Goal: Use online tool/utility: Utilize a website feature to perform a specific function

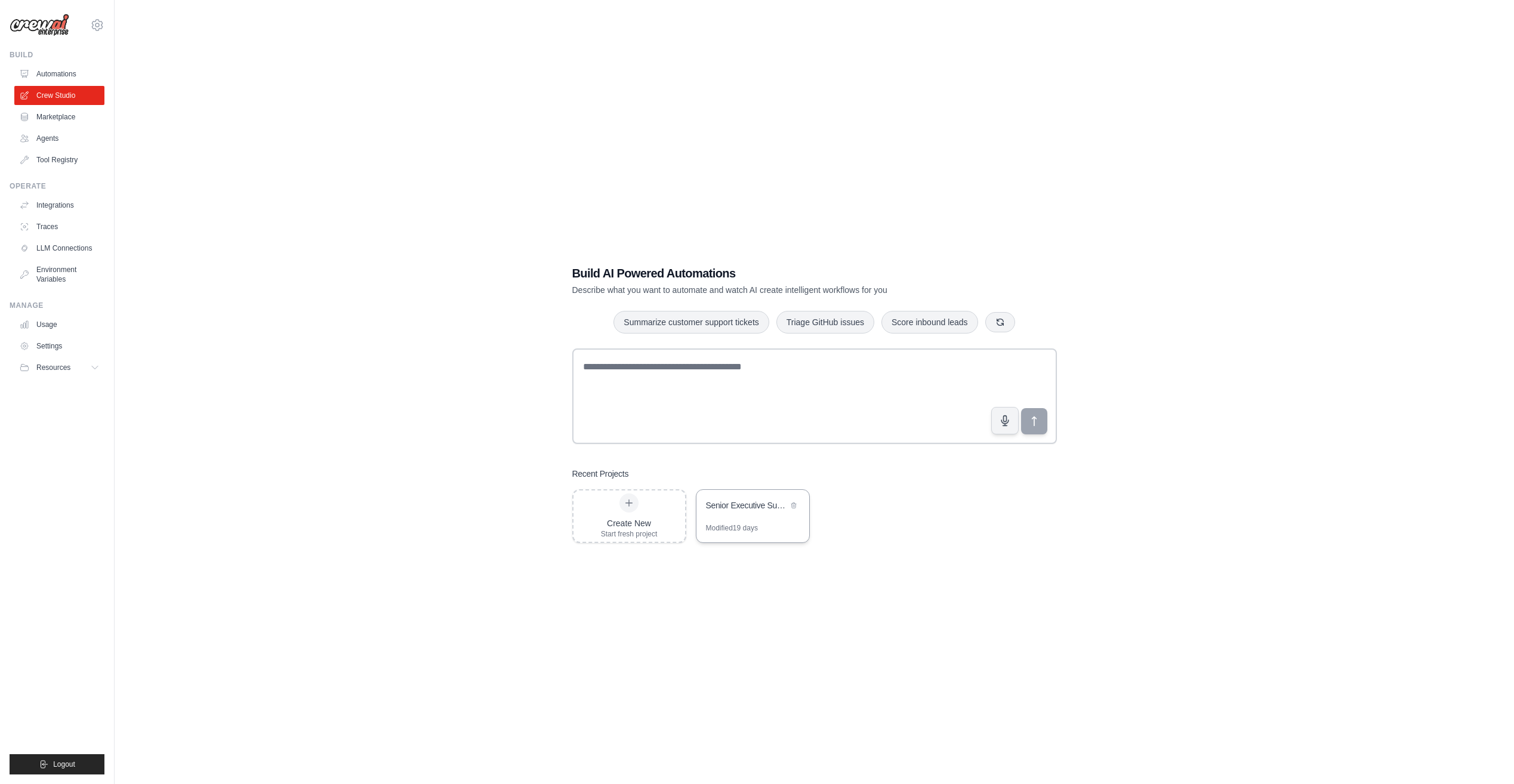
click at [738, 513] on div "Senior Executive Supply Chain Intelligence Blog" at bounding box center [746, 507] width 82 height 15
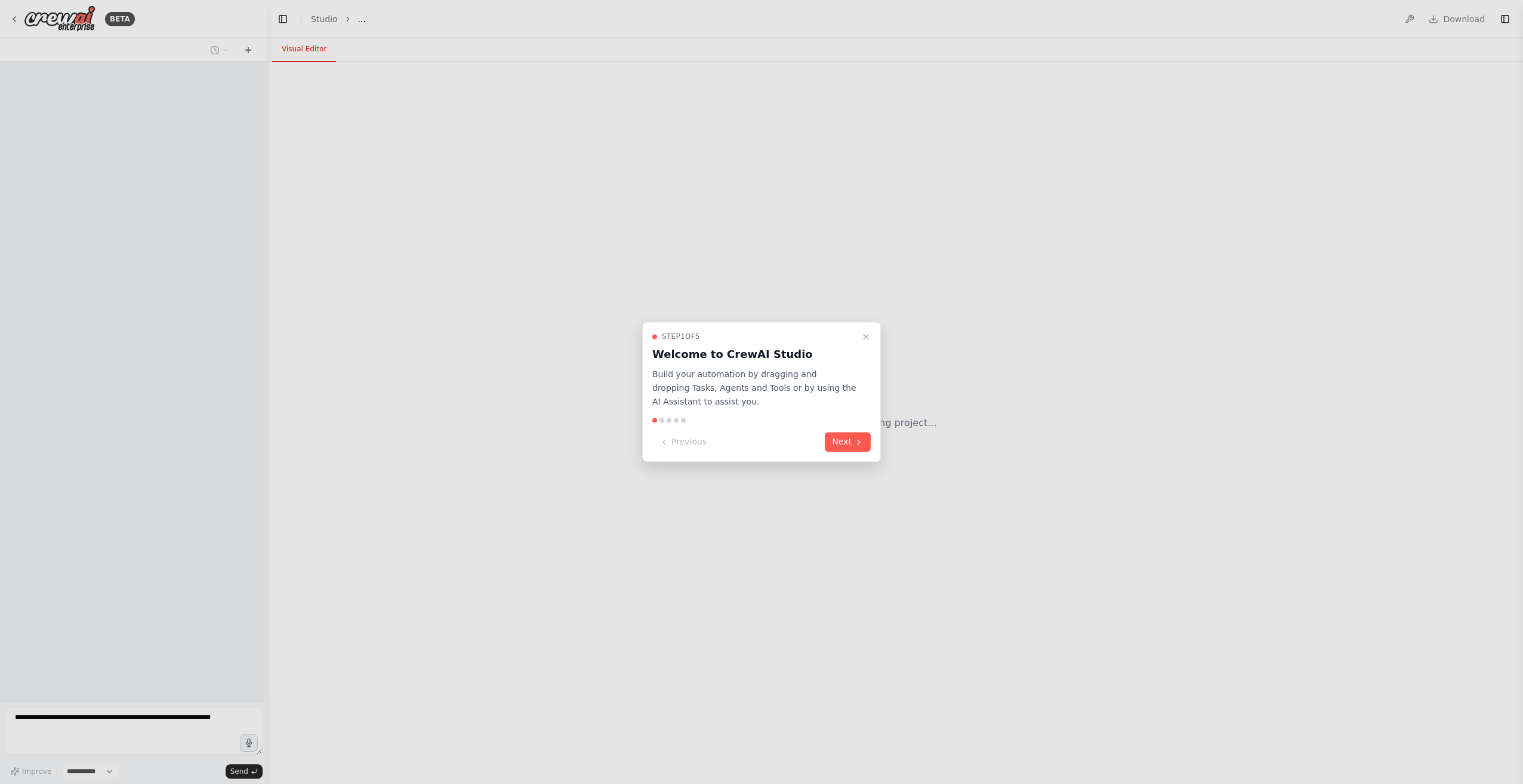
select select "****"
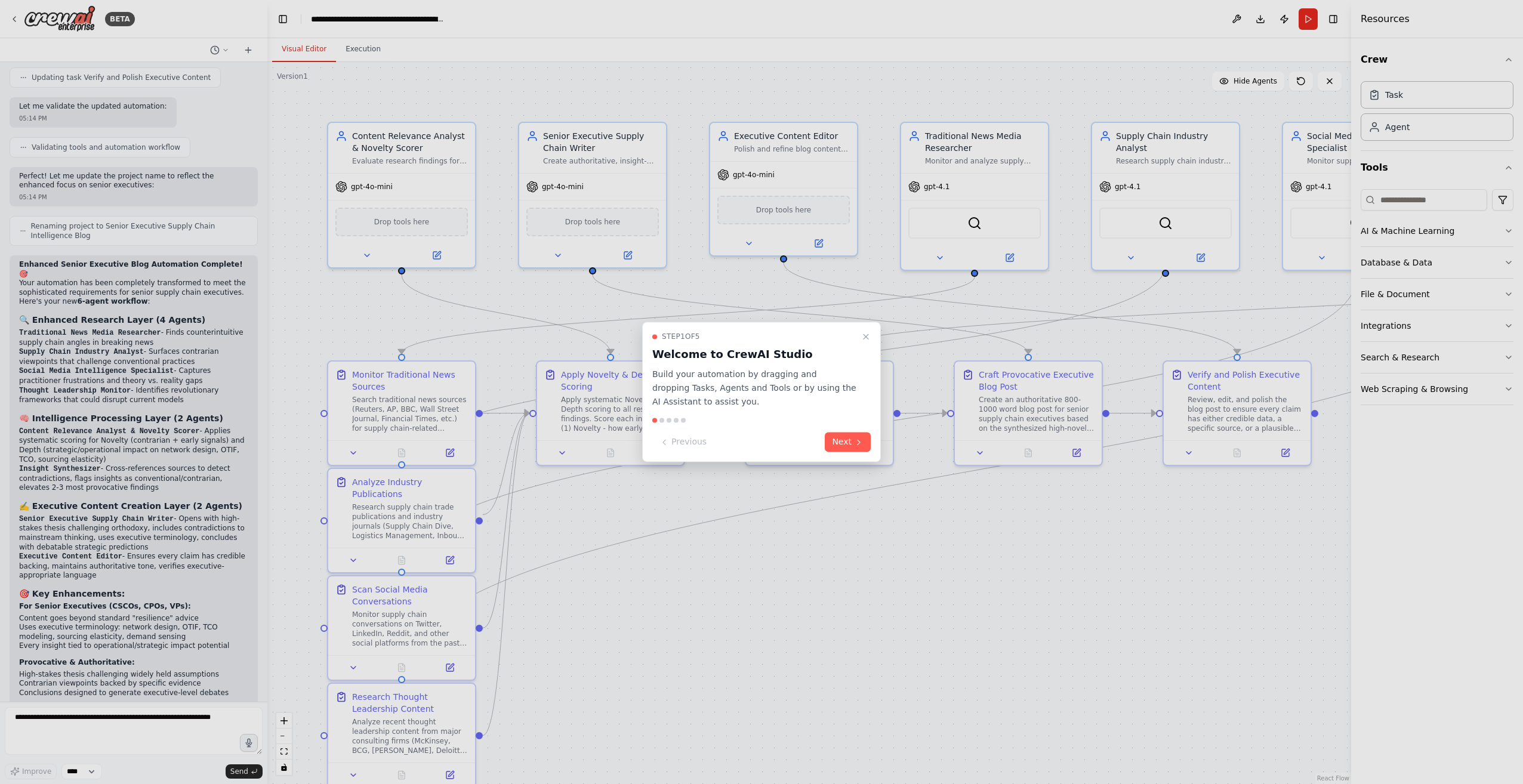
scroll to position [4007, 0]
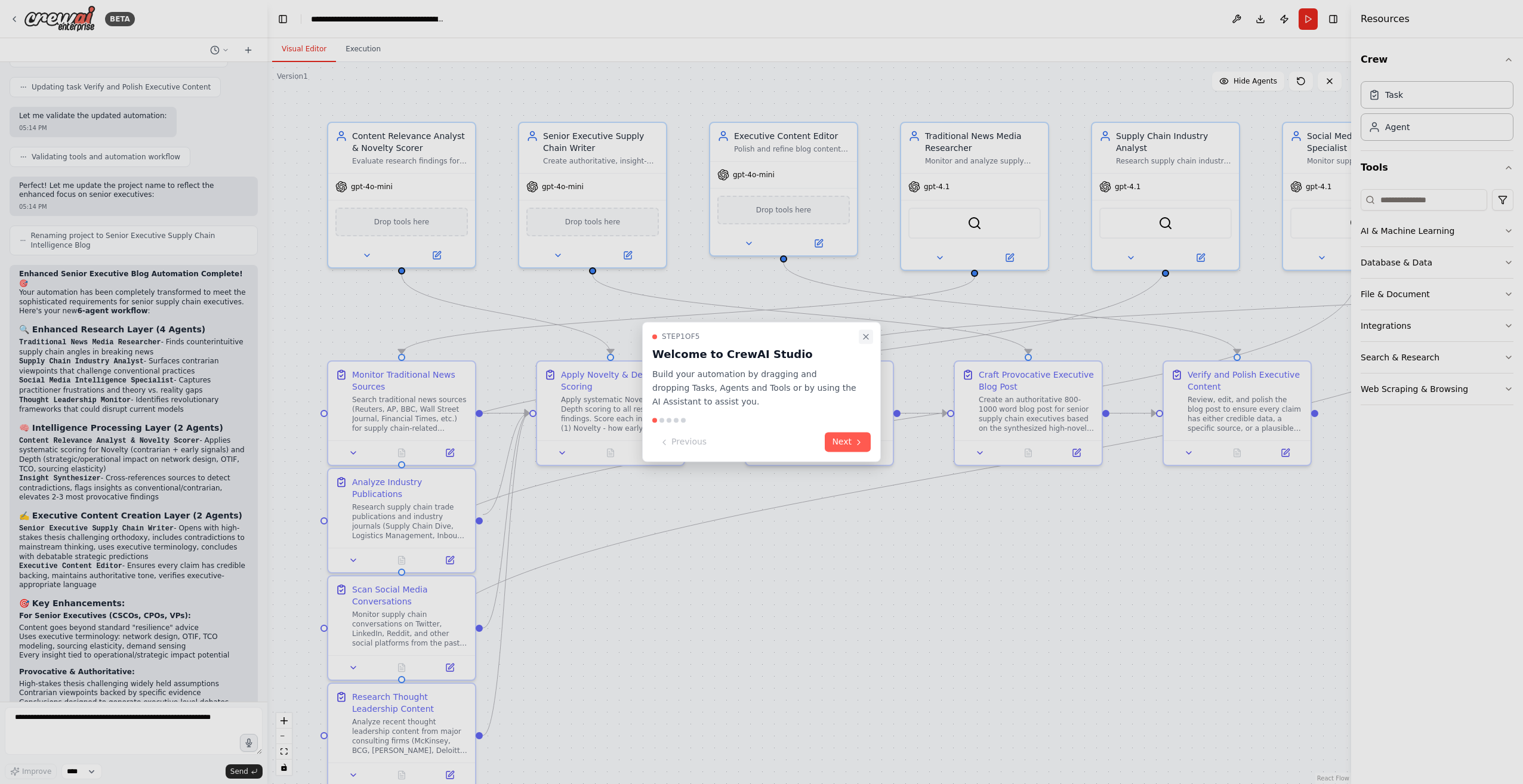
click at [868, 339] on icon "Close walkthrough" at bounding box center [865, 336] width 5 height 5
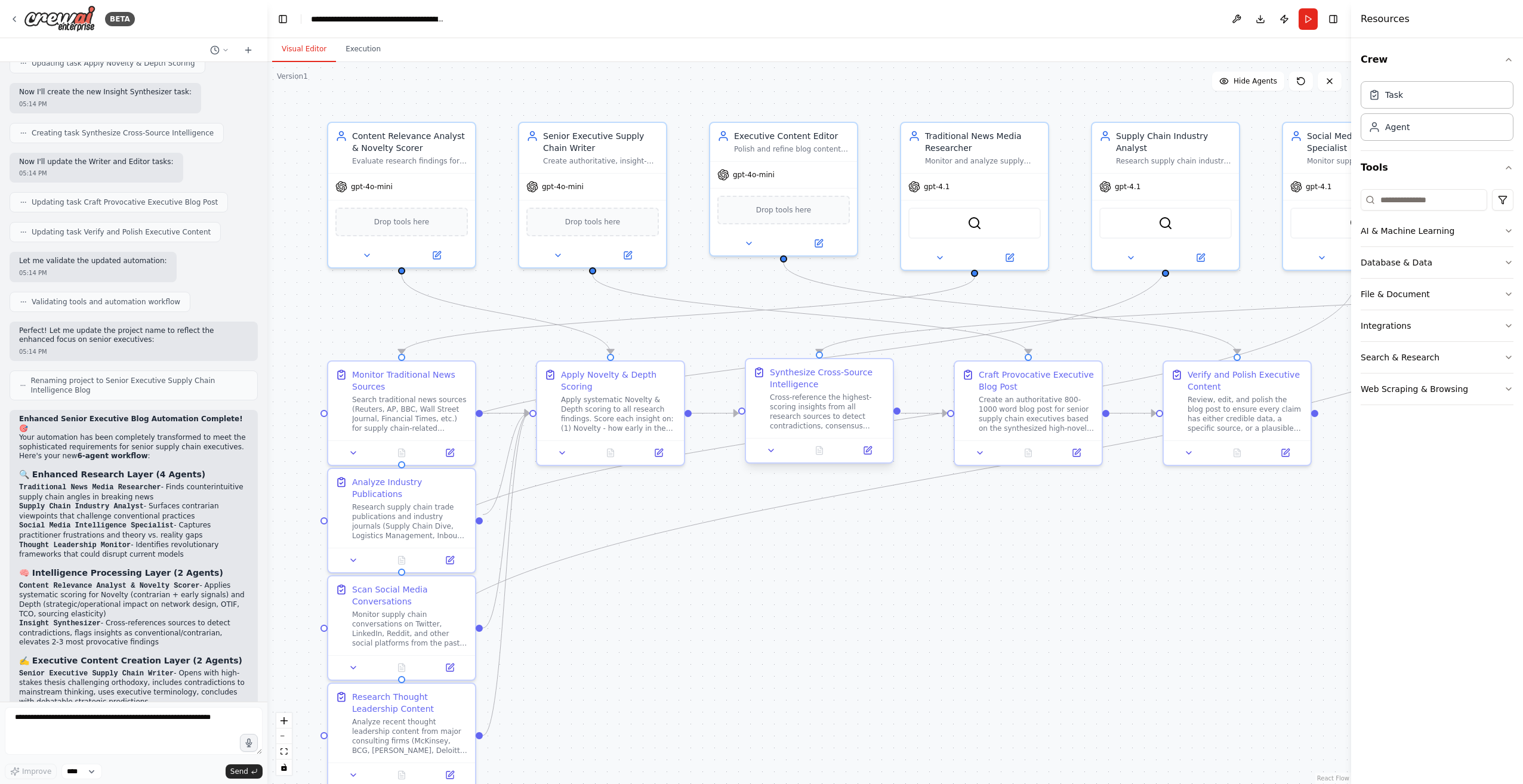
scroll to position [3887, 0]
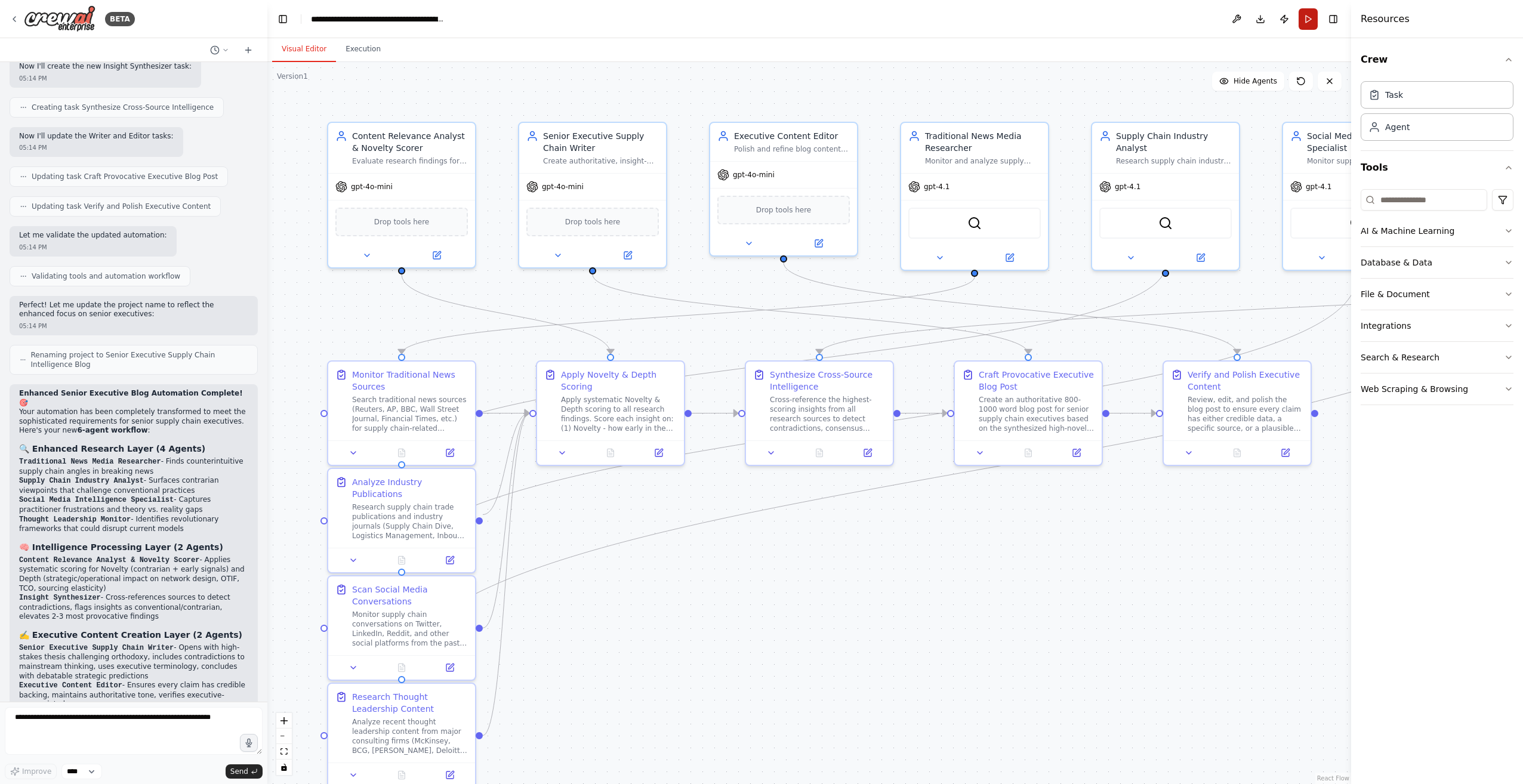
click at [1306, 11] on button "Run" at bounding box center [1308, 19] width 19 height 21
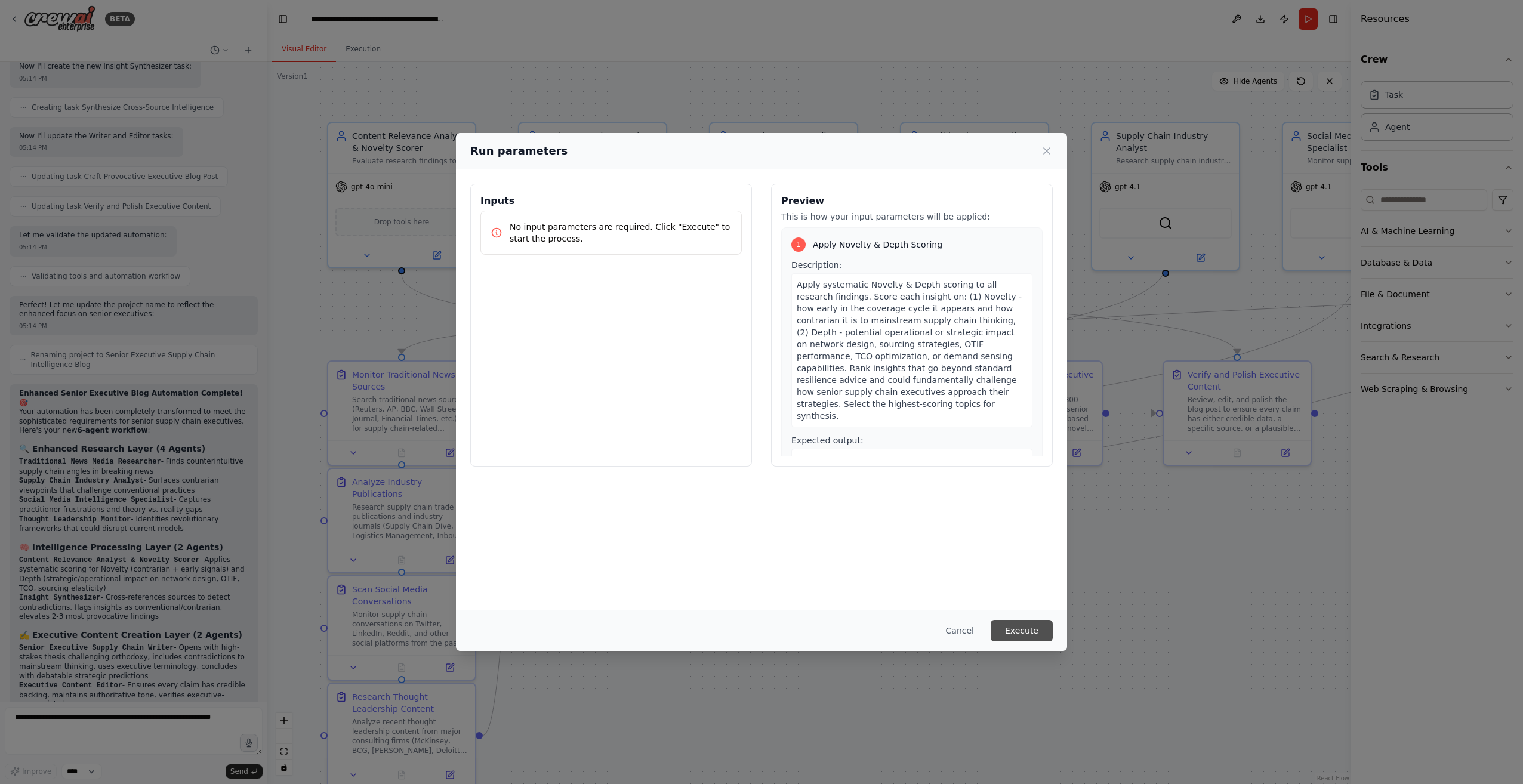
click at [1035, 635] on button "Execute" at bounding box center [1021, 631] width 62 height 21
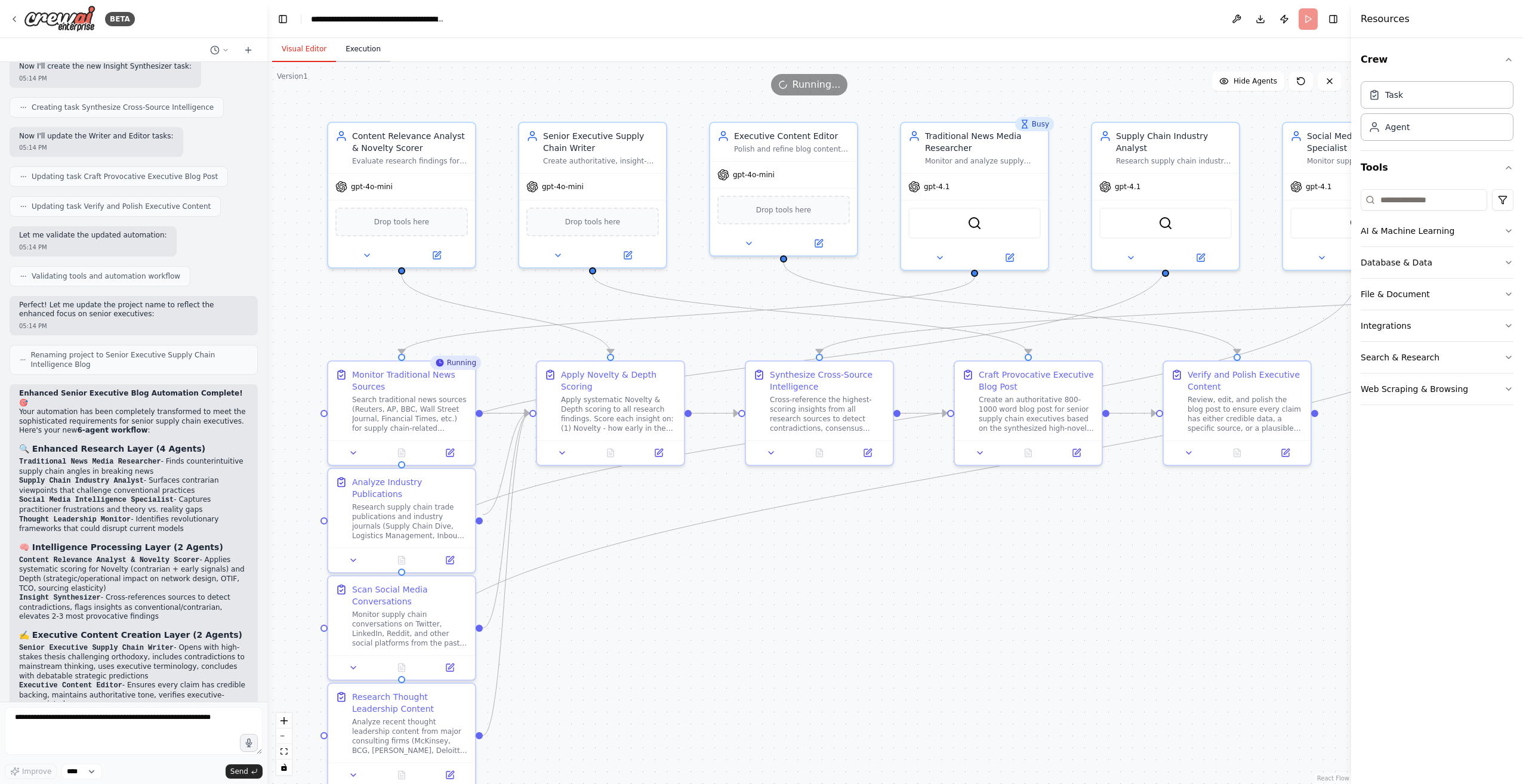
click at [353, 50] on button "Execution" at bounding box center [363, 50] width 54 height 25
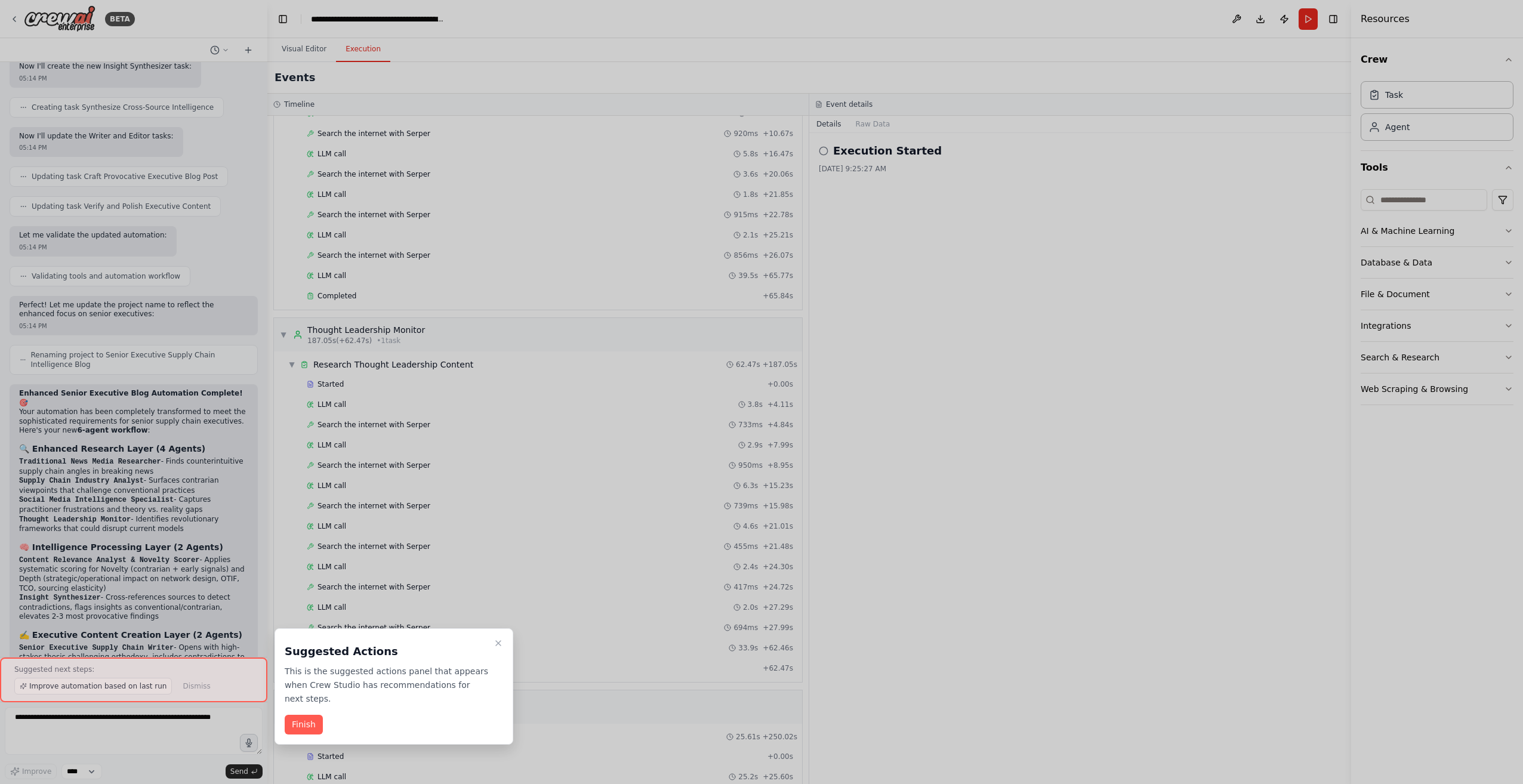
scroll to position [862, 0]
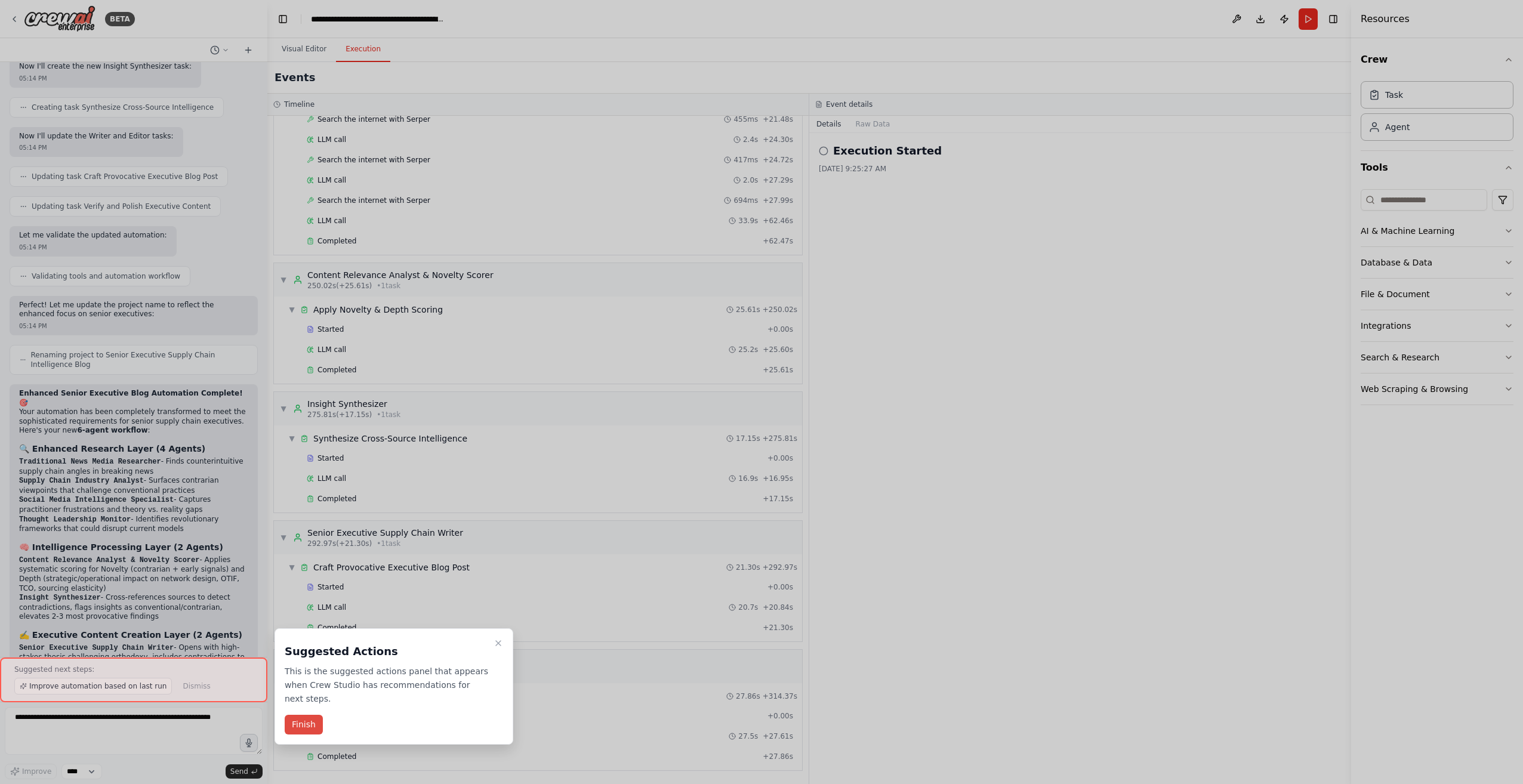
click at [315, 715] on button "Finish" at bounding box center [304, 725] width 39 height 20
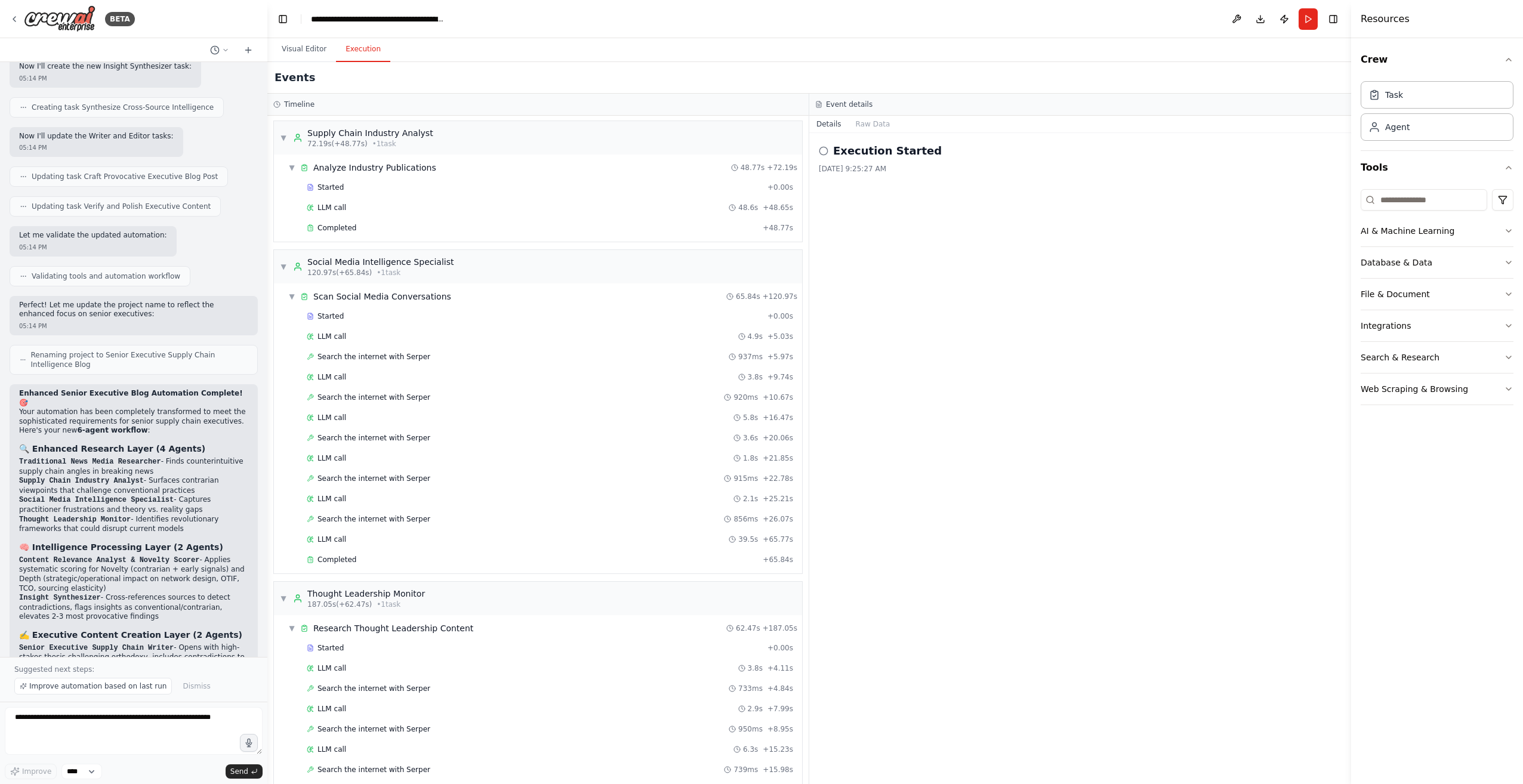
scroll to position [0, 0]
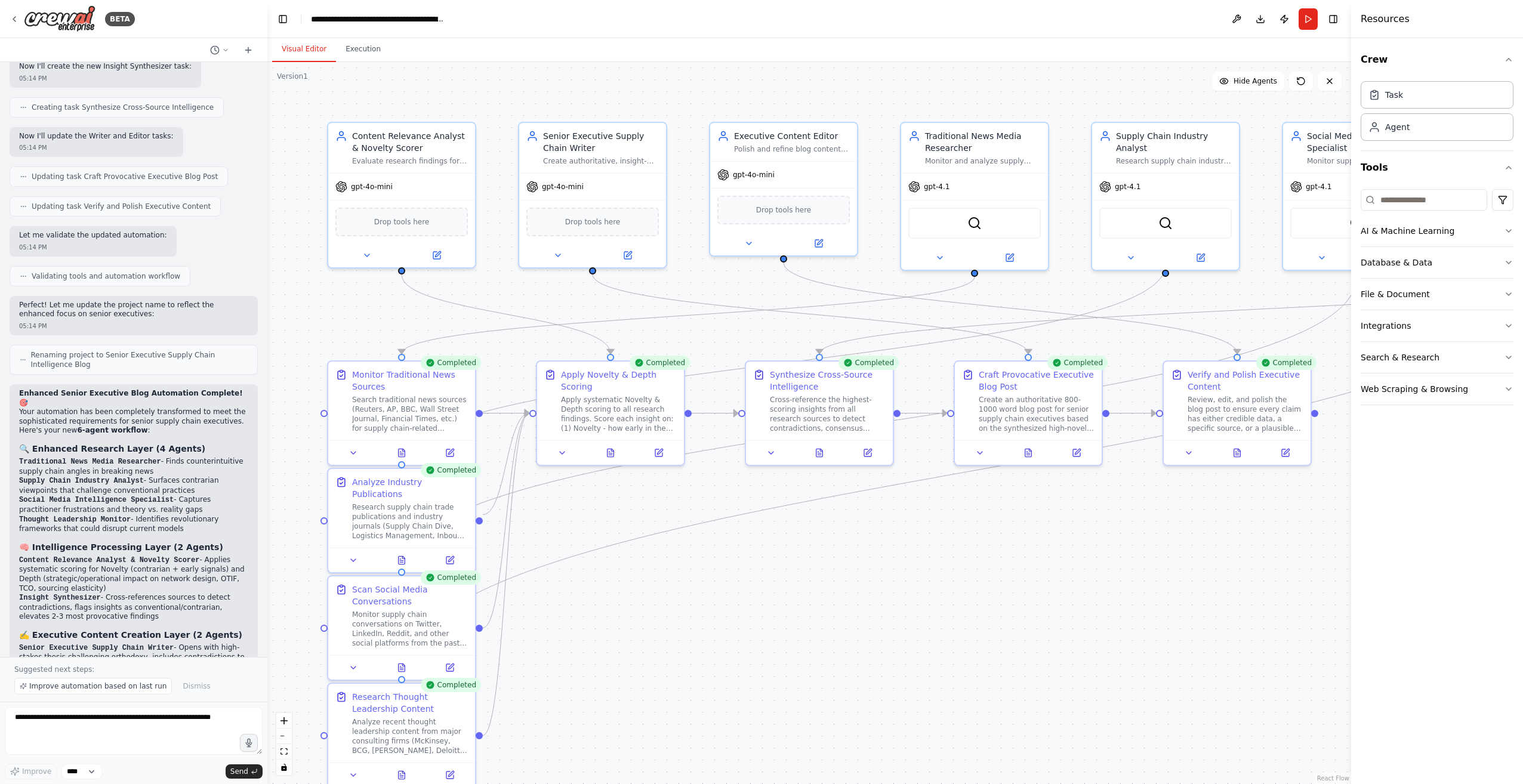
click at [303, 52] on button "Visual Editor" at bounding box center [304, 50] width 64 height 25
click at [1337, 18] on button "Toggle Right Sidebar" at bounding box center [1332, 19] width 17 height 17
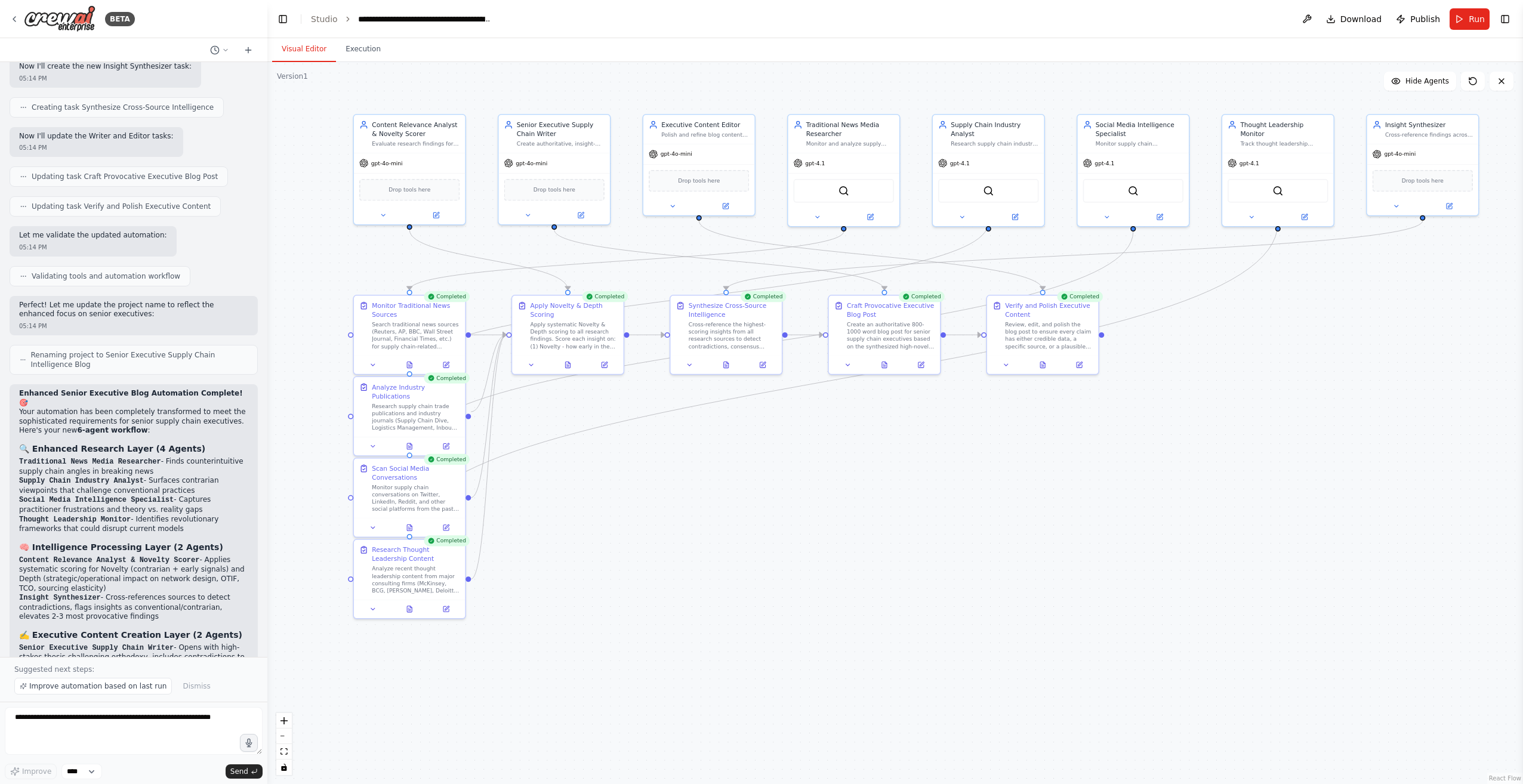
drag, startPoint x: 1058, startPoint y: 668, endPoint x: 911, endPoint y: 557, distance: 184.2
click at [911, 557] on div ".deletable-edge-delete-btn { width: 20px; height: 20px; border: 0px solid #ffff…" at bounding box center [895, 422] width 1255 height 722
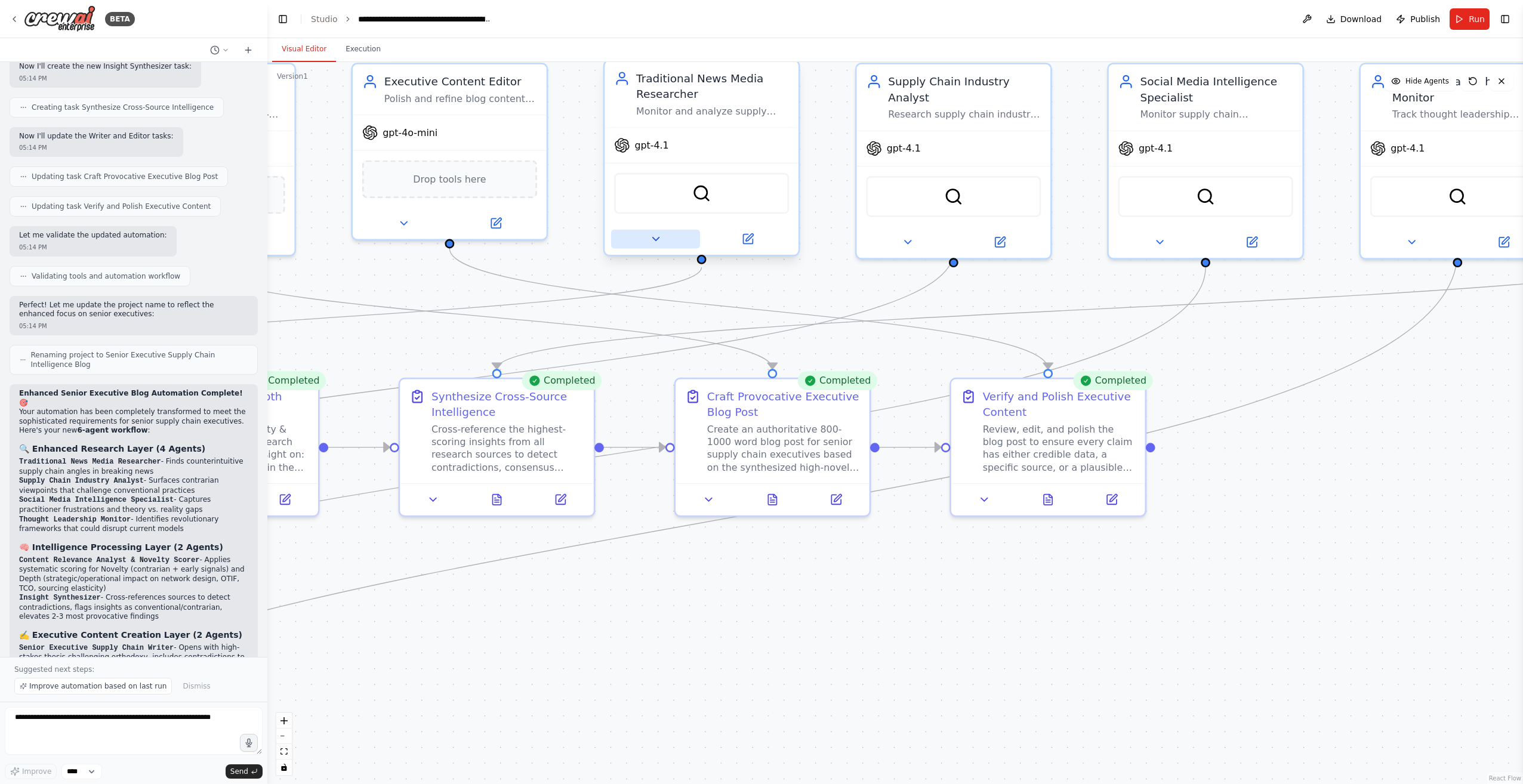
click at [657, 244] on icon at bounding box center [655, 239] width 13 height 13
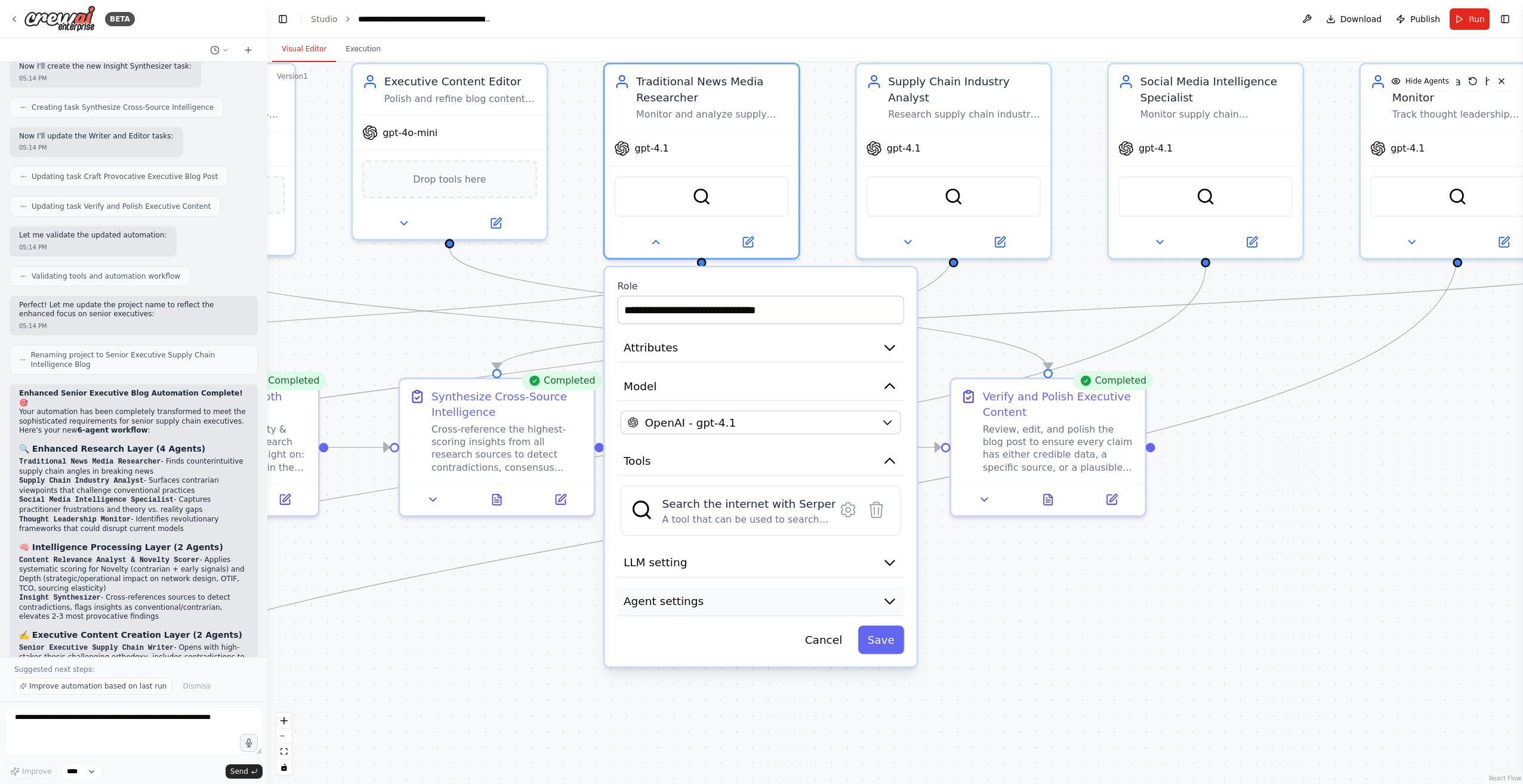
click at [890, 604] on icon "button" at bounding box center [889, 600] width 15 height 15
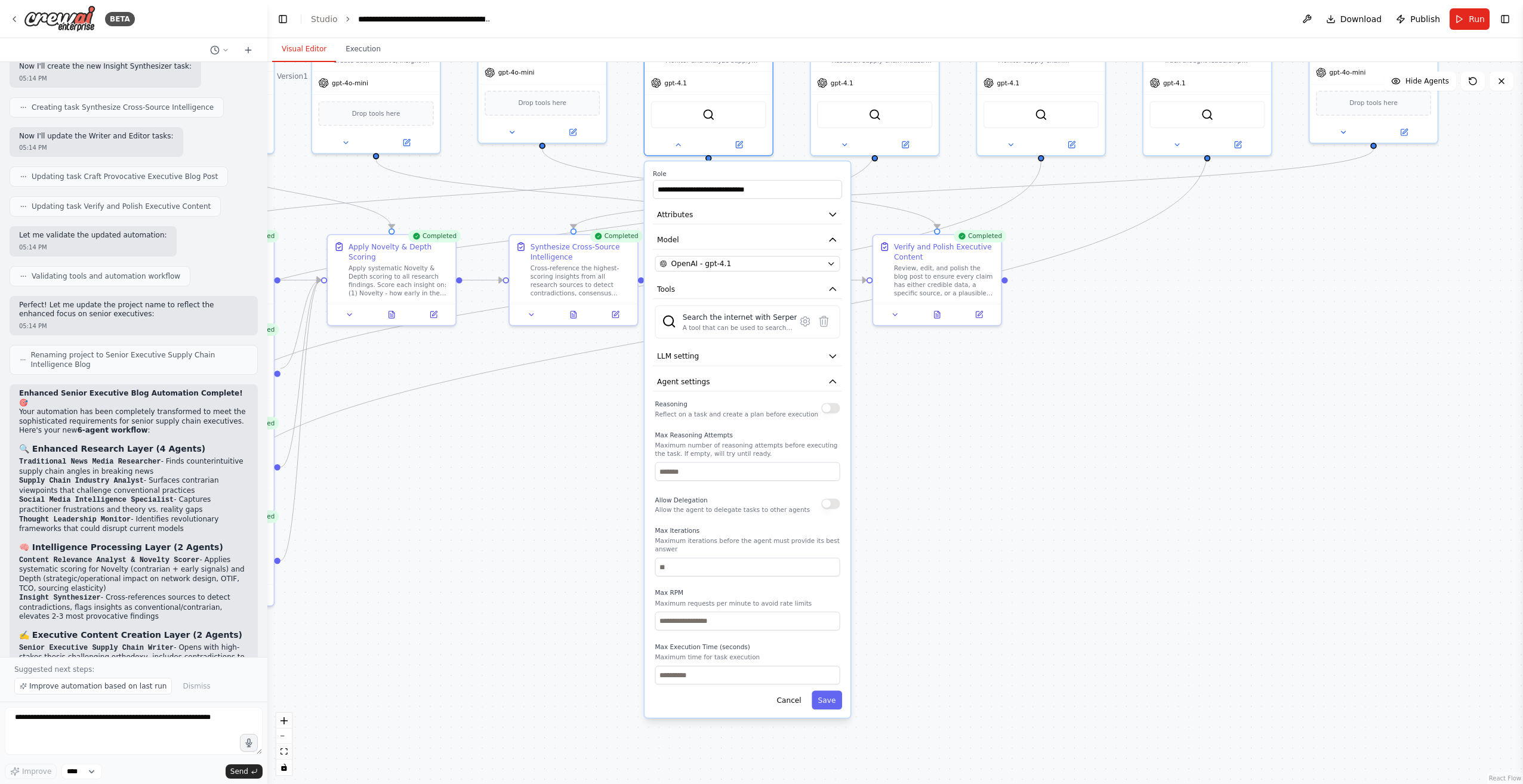
drag, startPoint x: 1113, startPoint y: 708, endPoint x: 1016, endPoint y: 461, distance: 265.4
click at [1016, 461] on div ".deletable-edge-delete-btn { width: 20px; height: 20px; border: 0px solid #ffff…" at bounding box center [895, 422] width 1255 height 722
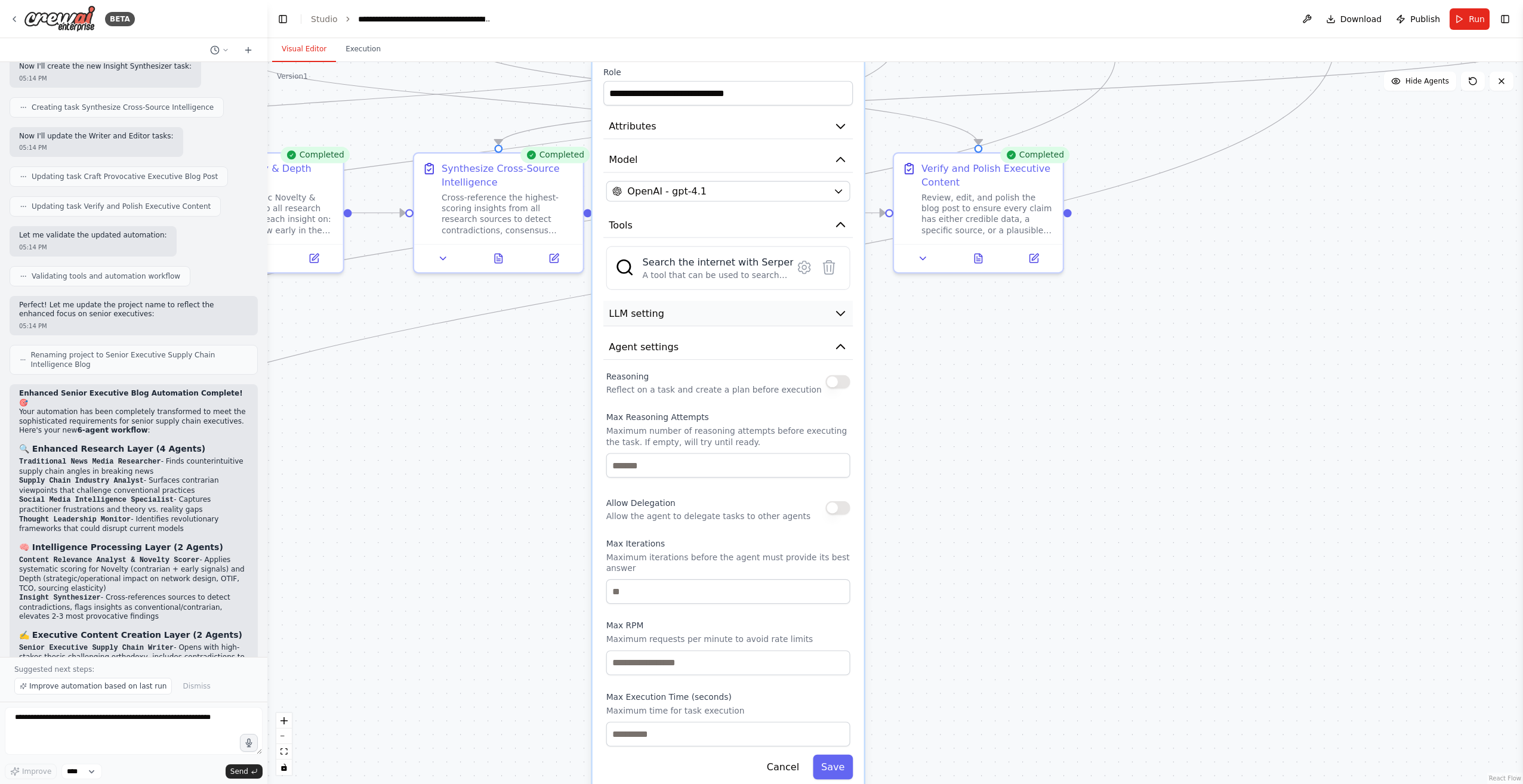
click at [840, 315] on icon "button" at bounding box center [841, 313] width 14 height 14
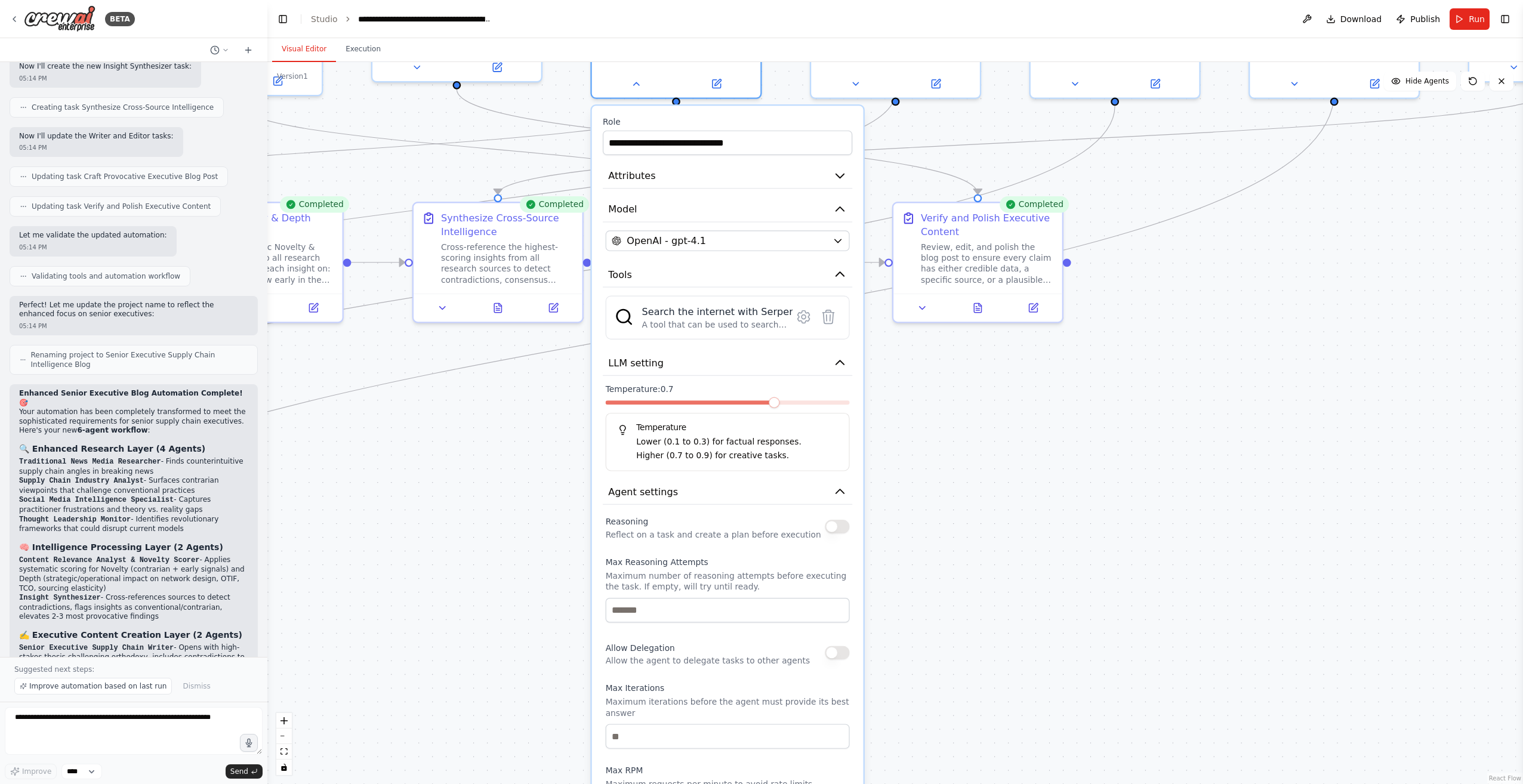
drag, startPoint x: 1211, startPoint y: 391, endPoint x: 1208, endPoint y: 461, distance: 70.1
click at [1208, 461] on div ".deletable-edge-delete-btn { width: 20px; height: 20px; border: 0px solid #ffff…" at bounding box center [895, 422] width 1255 height 722
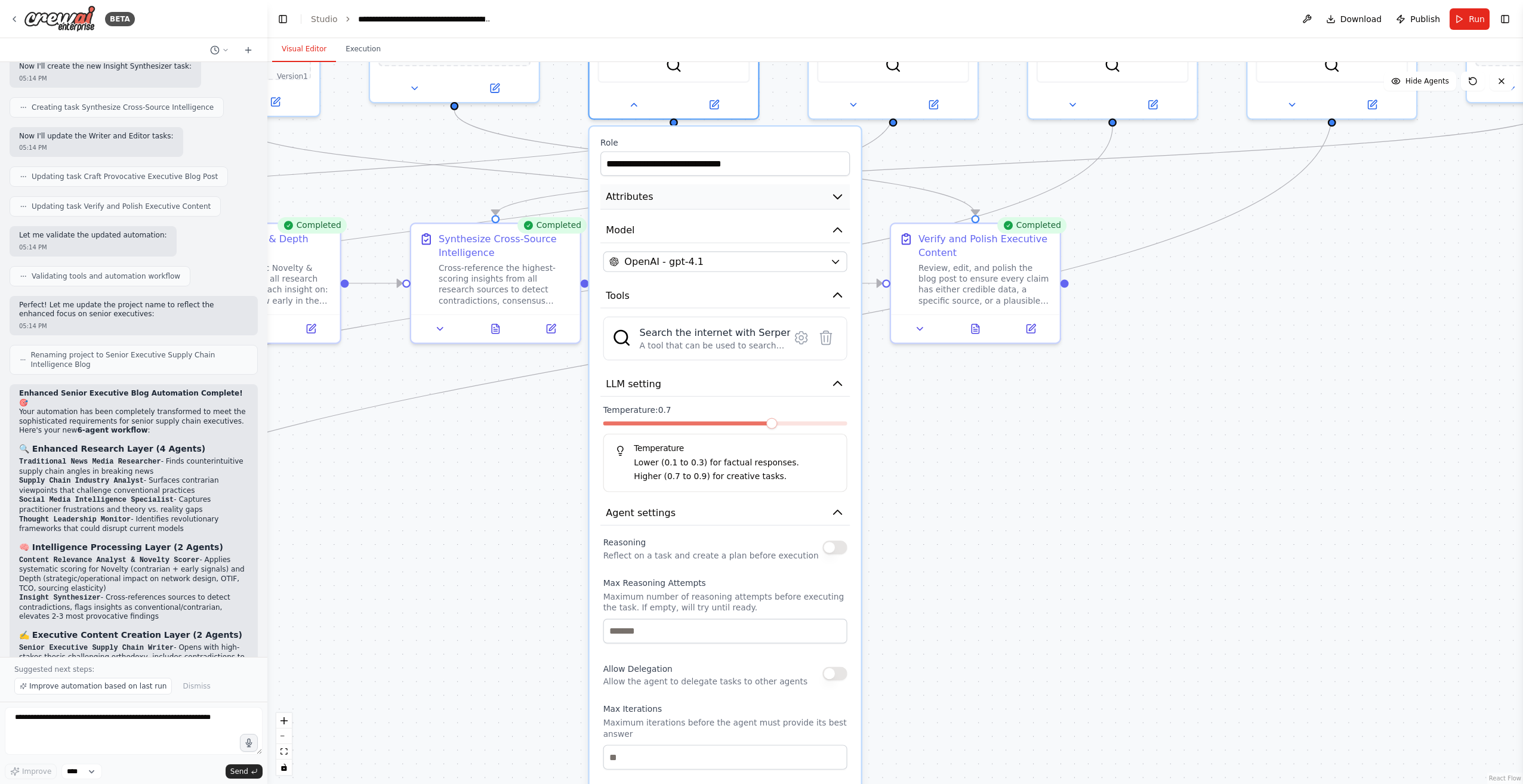
click at [841, 196] on icon "button" at bounding box center [838, 197] width 8 height 4
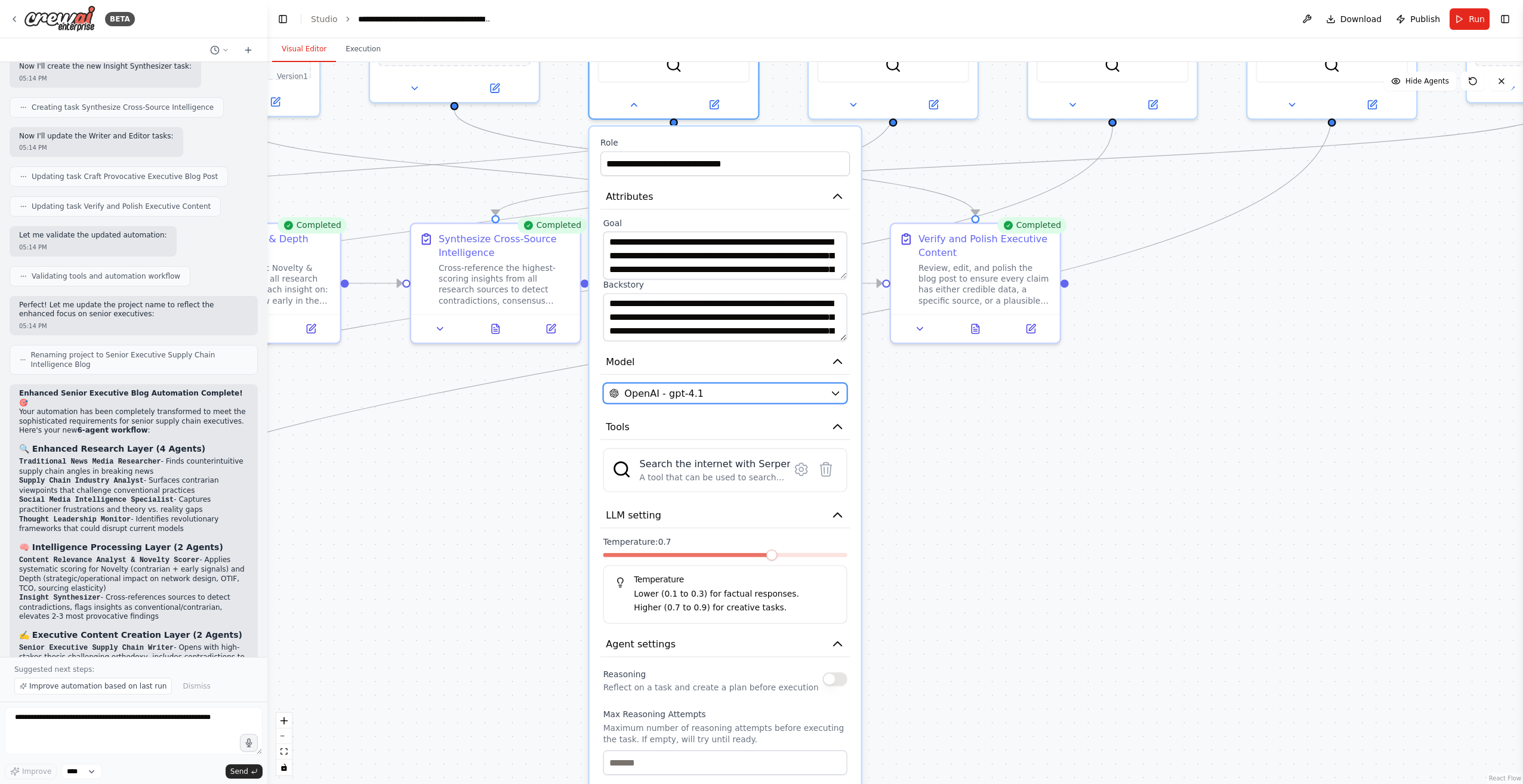
click at [837, 394] on icon "button" at bounding box center [835, 393] width 11 height 11
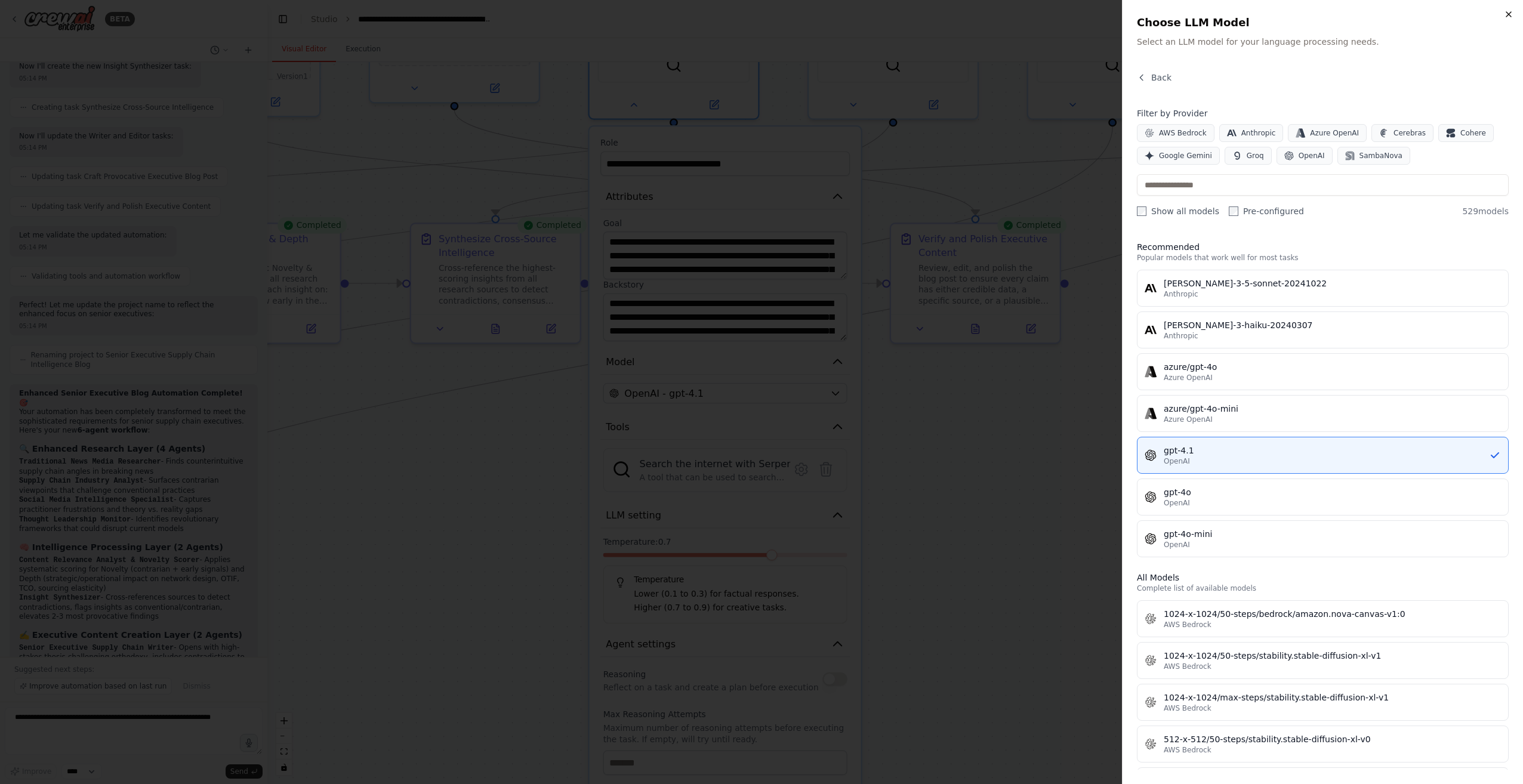
click at [1508, 15] on icon "button" at bounding box center [1508, 14] width 9 height 9
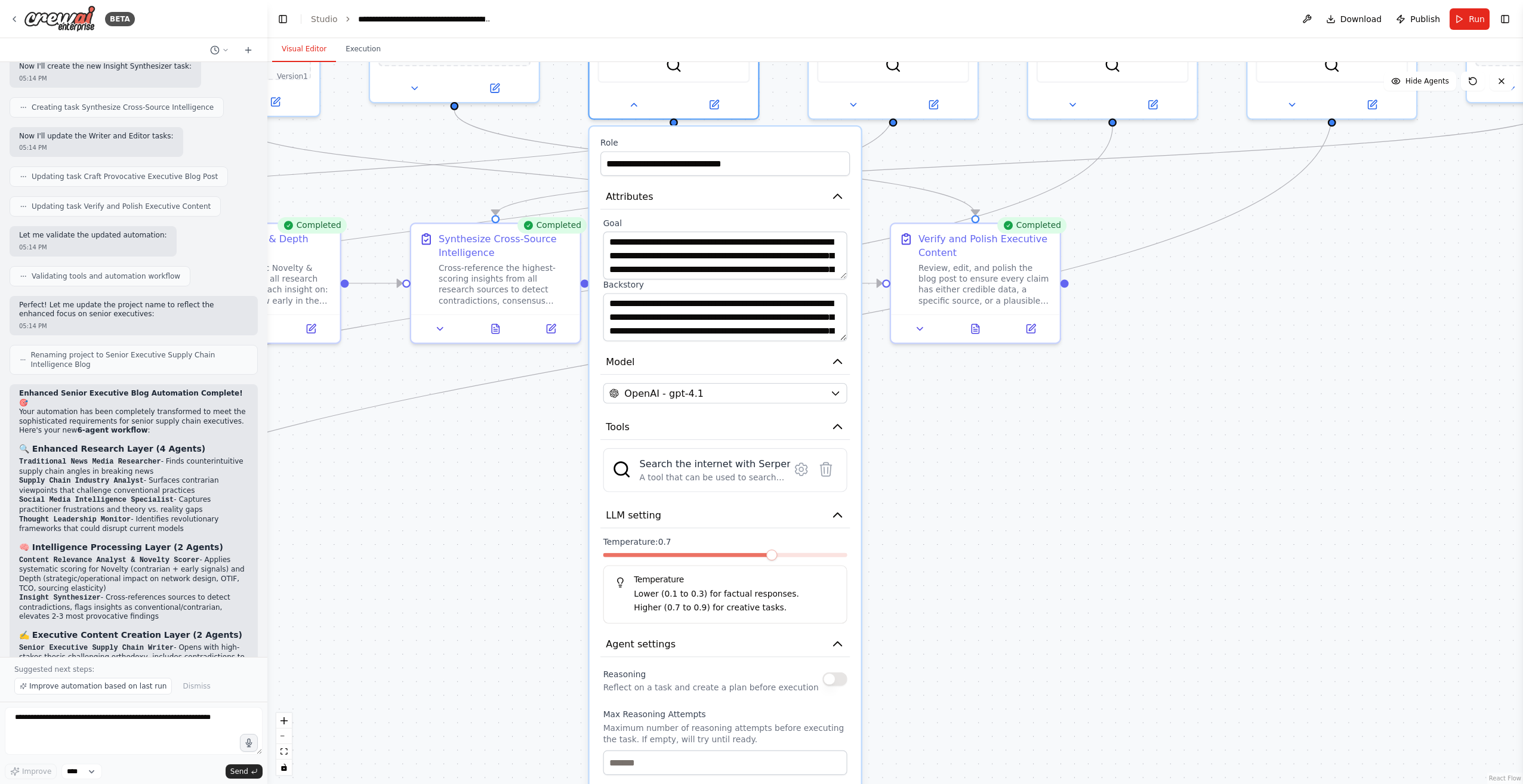
click at [1103, 463] on div ".deletable-edge-delete-btn { width: 20px; height: 20px; border: 0px solid #ffff…" at bounding box center [895, 422] width 1255 height 722
click at [985, 535] on div ".deletable-edge-delete-btn { width: 20px; height: 20px; border: 0px solid #ffff…" at bounding box center [895, 422] width 1255 height 722
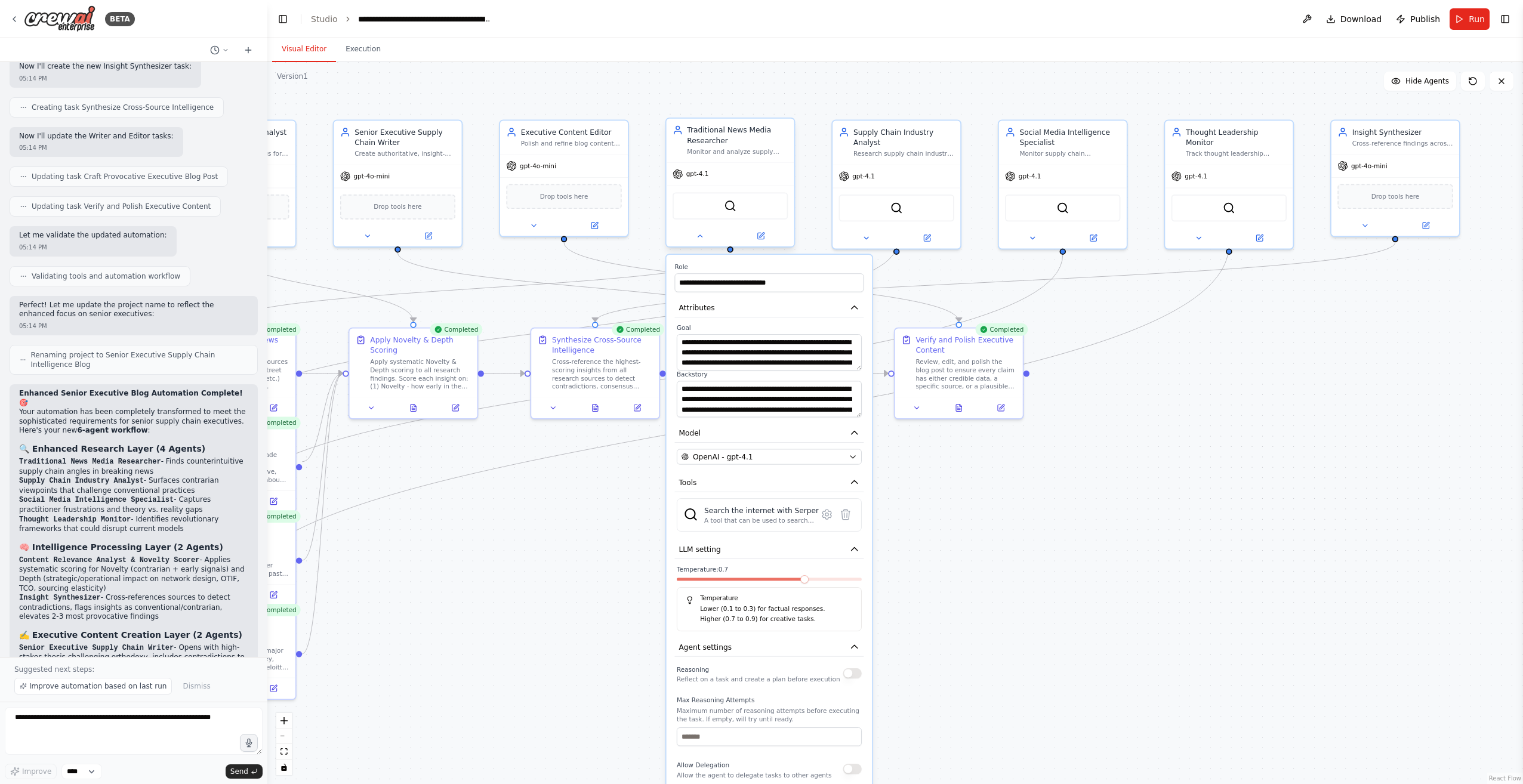
click at [706, 242] on div at bounding box center [730, 236] width 127 height 21
click at [702, 238] on icon at bounding box center [700, 236] width 9 height 9
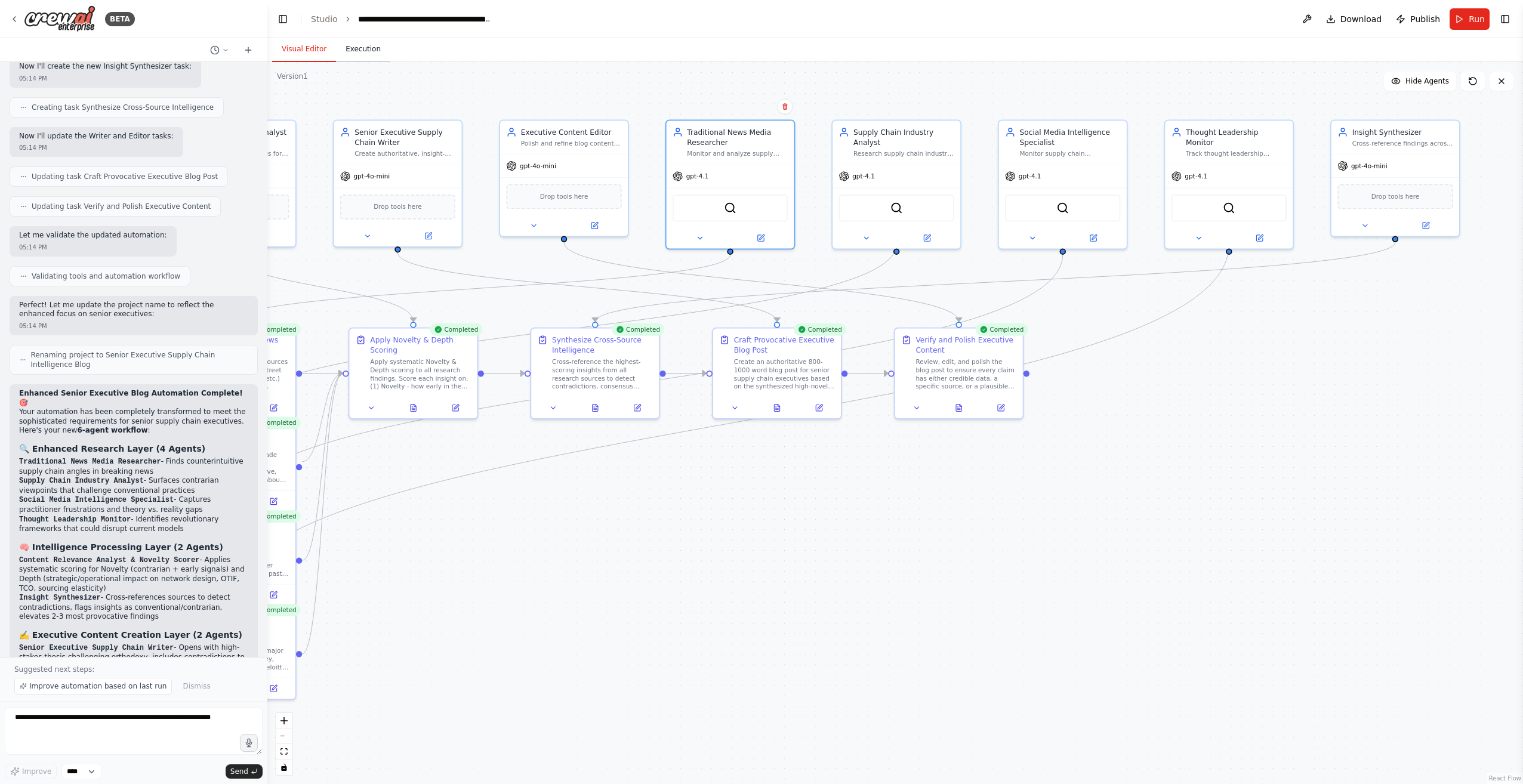
click at [353, 51] on button "Execution" at bounding box center [363, 50] width 54 height 25
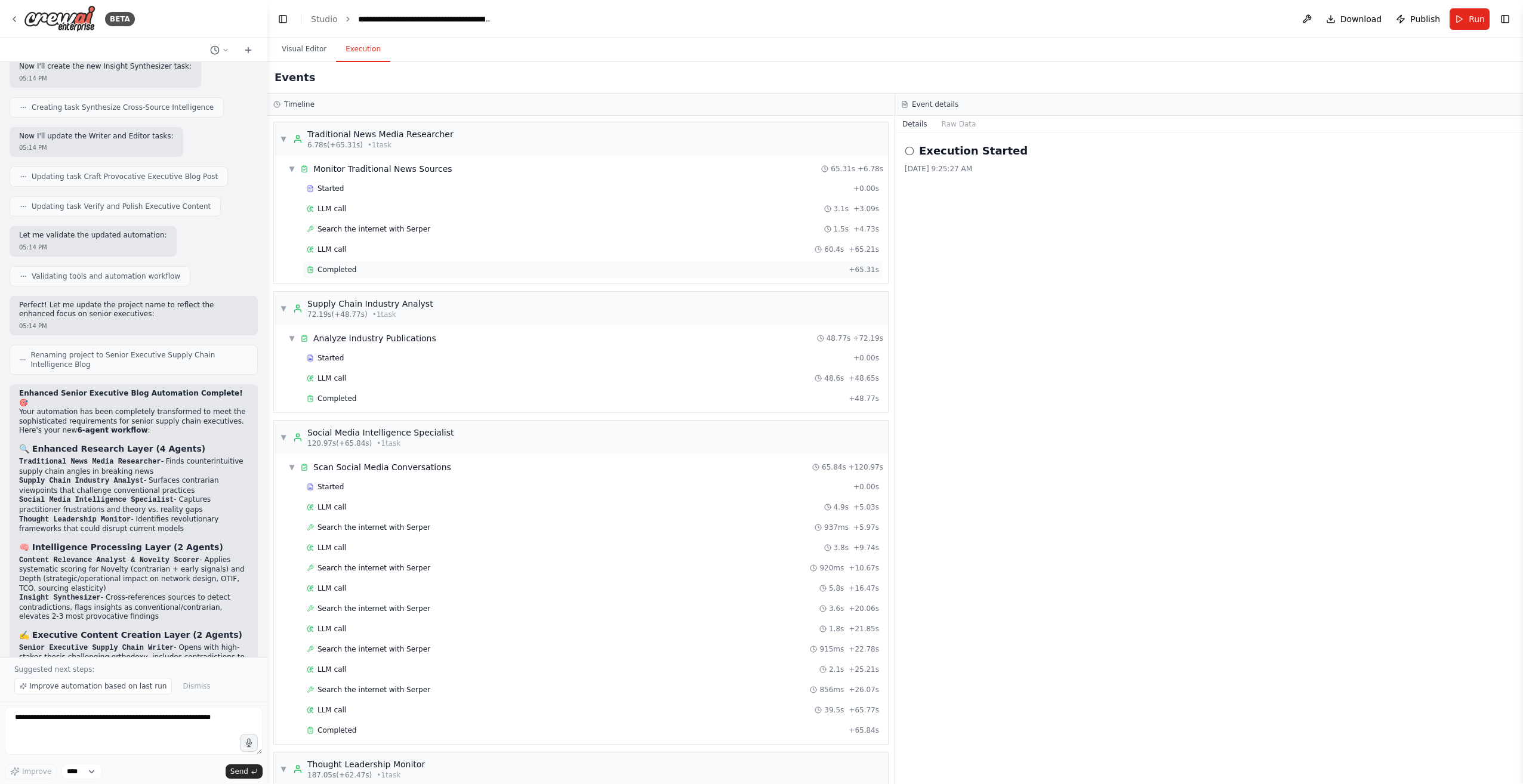
click at [327, 267] on span "Completed" at bounding box center [337, 270] width 39 height 9
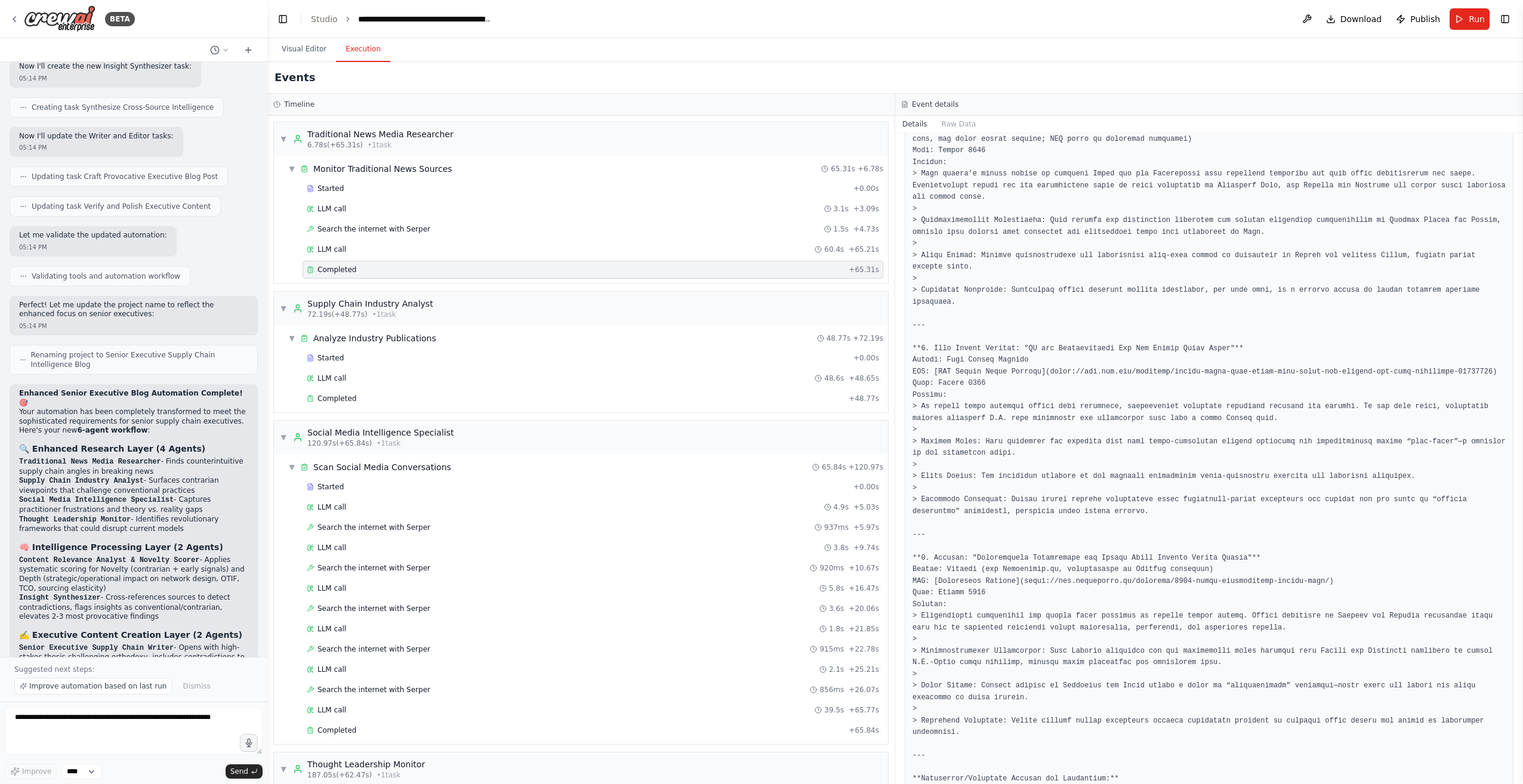
scroll to position [1123, 0]
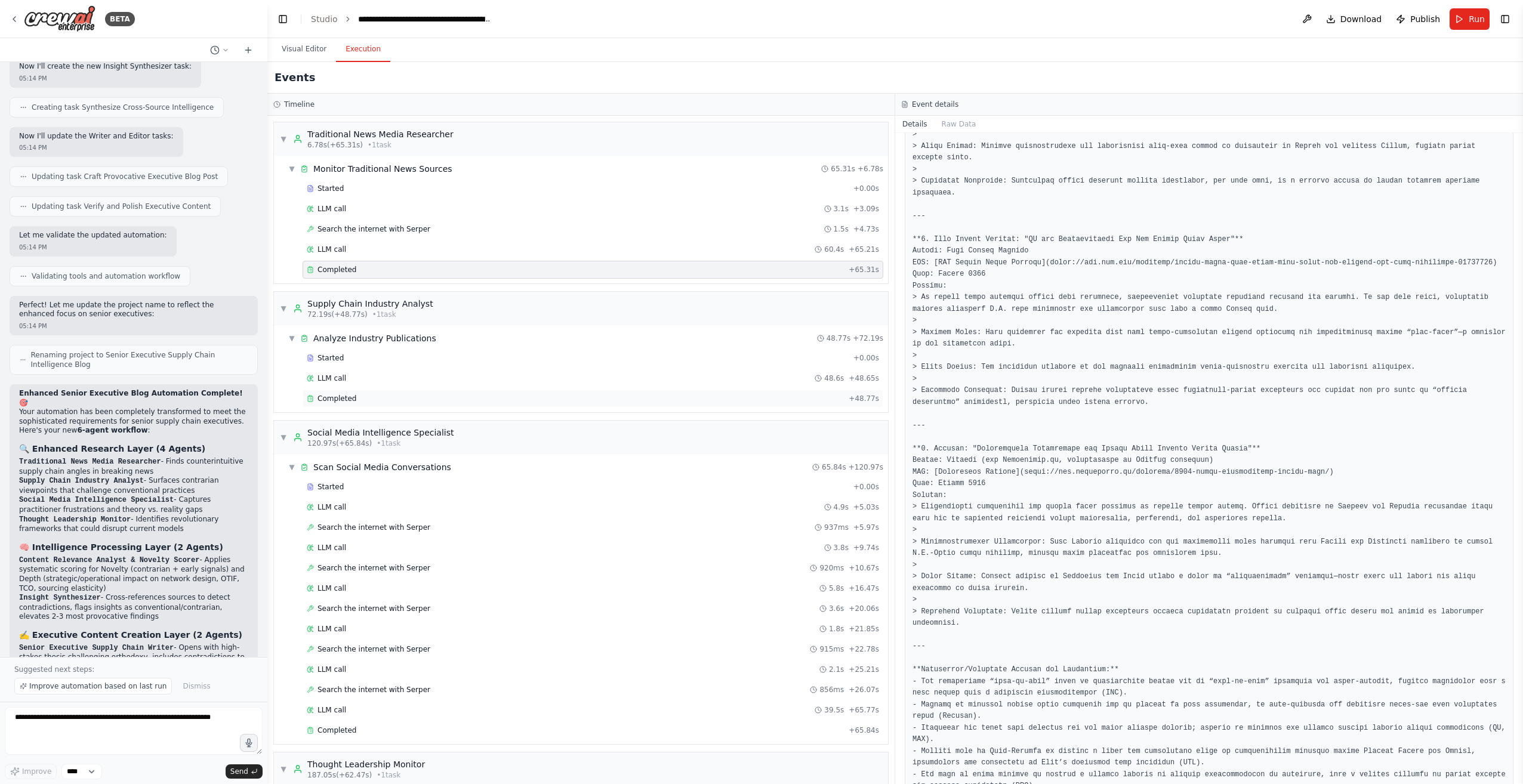
click at [353, 398] on div "Completed" at bounding box center [575, 398] width 537 height 9
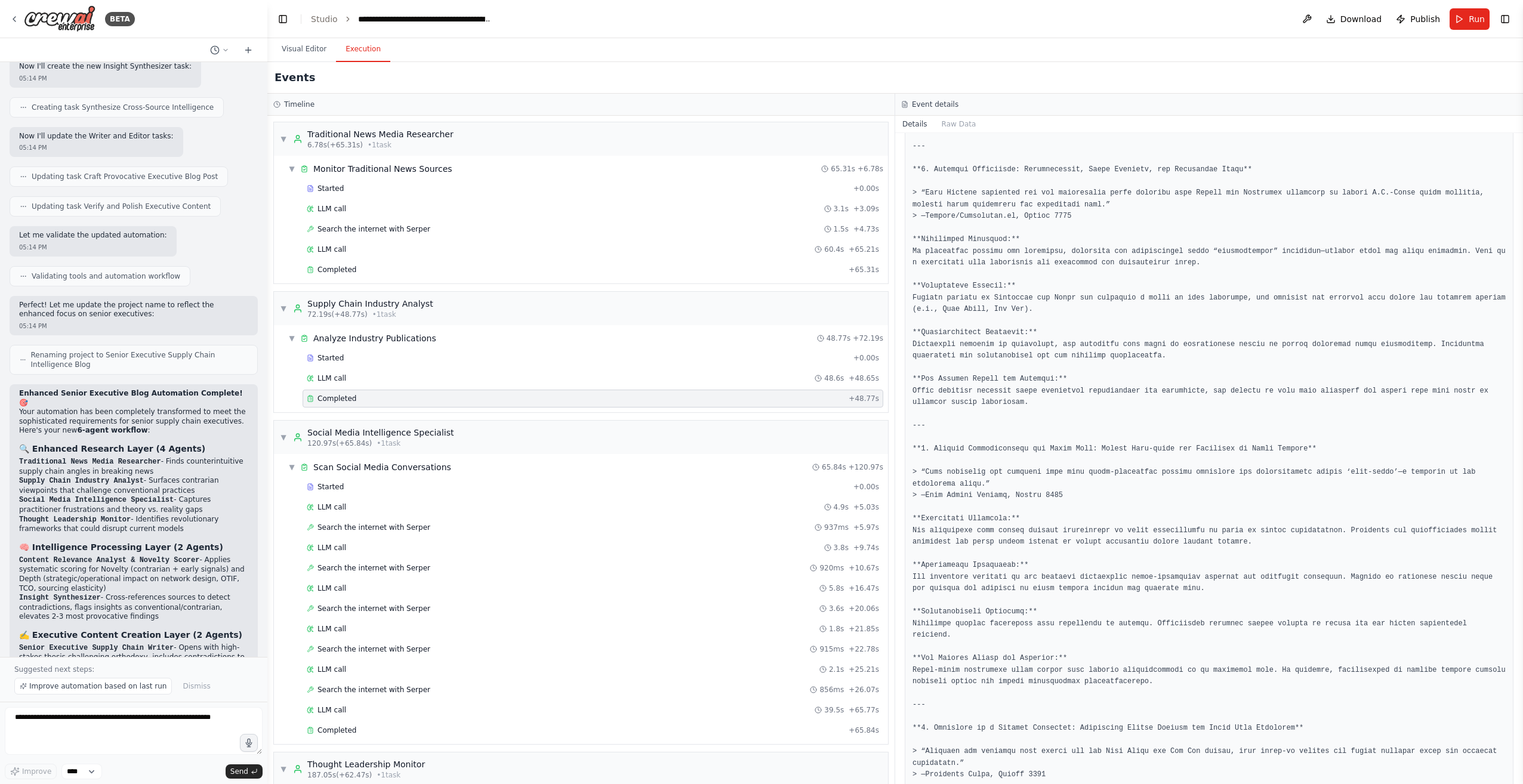
click at [926, 202] on pre at bounding box center [1208, 234] width 593 height 2024
drag, startPoint x: 926, startPoint y: 202, endPoint x: 988, endPoint y: 203, distance: 62.0
click at [988, 203] on pre at bounding box center [1208, 234] width 593 height 2024
click at [932, 480] on pre at bounding box center [1208, 234] width 593 height 2024
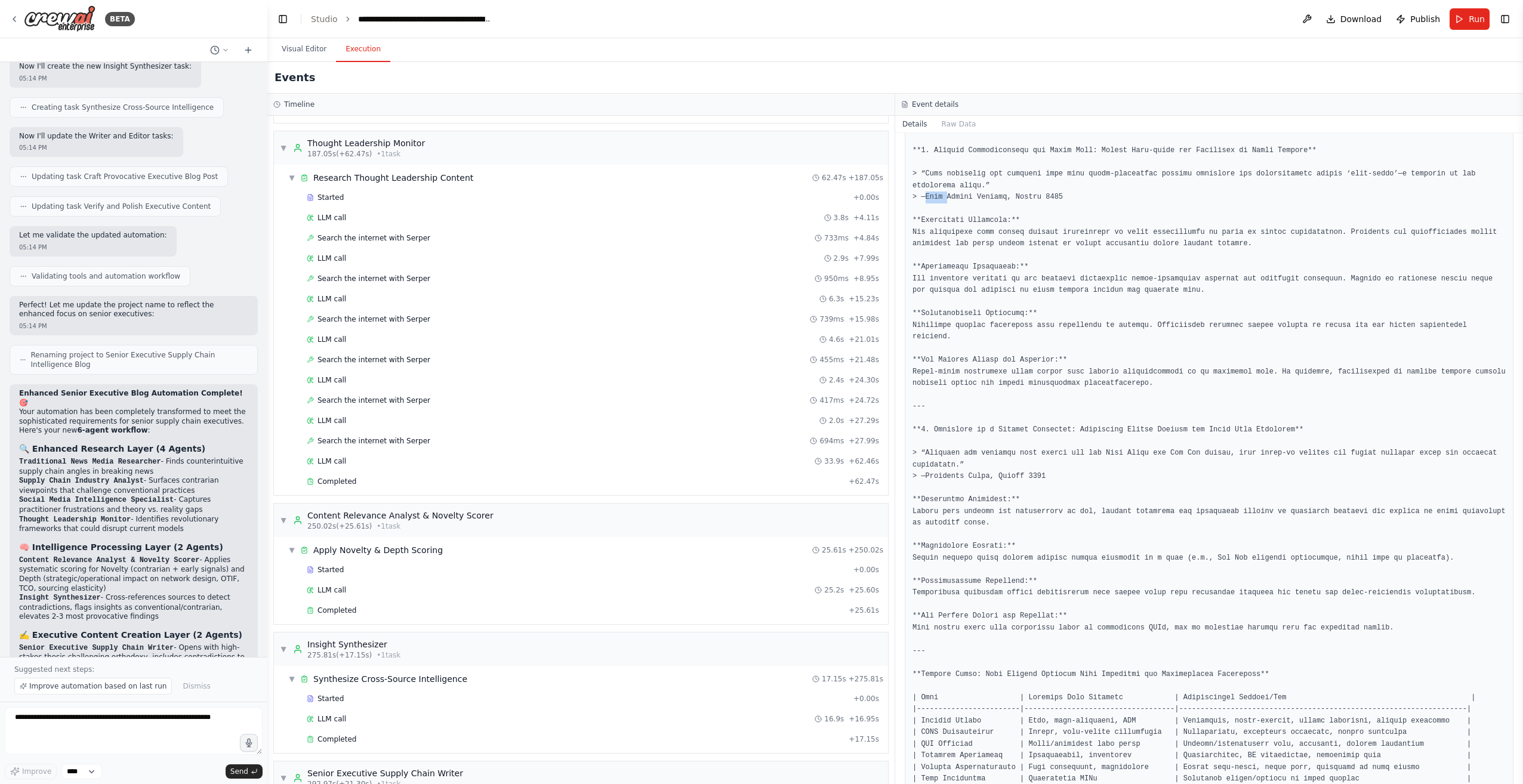
scroll to position [862, 0]
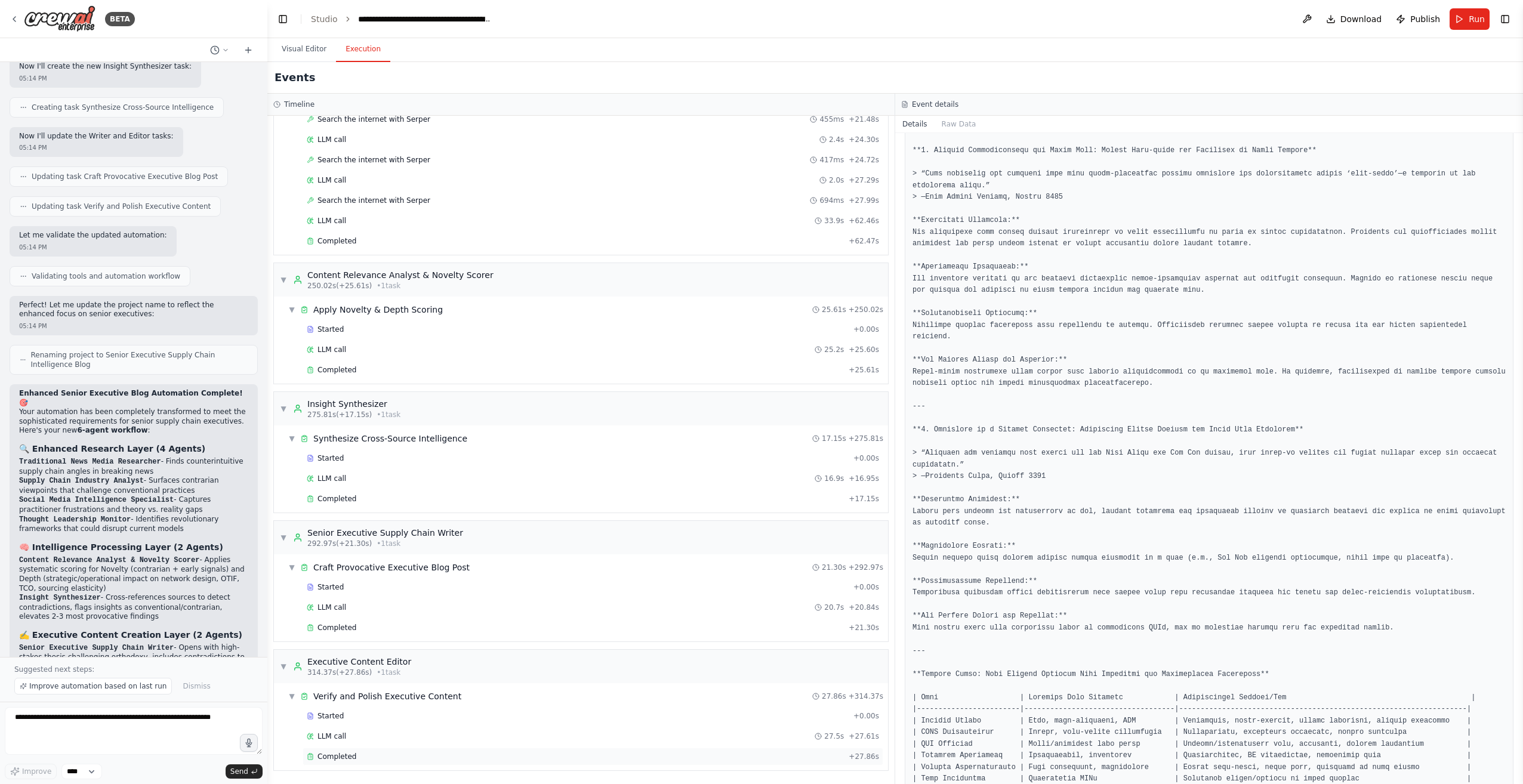
click at [333, 755] on span "Completed" at bounding box center [337, 756] width 39 height 9
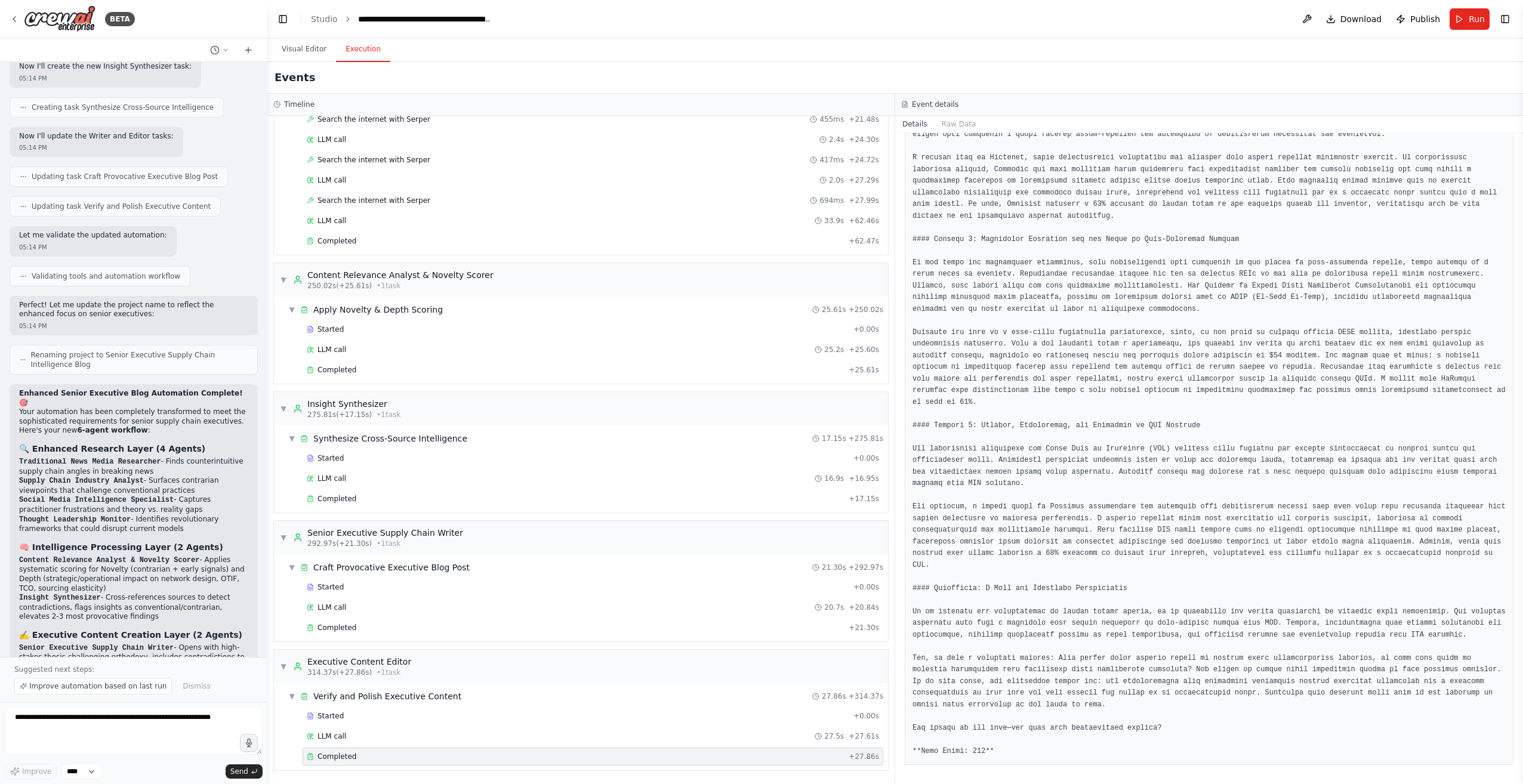
scroll to position [321, 0]
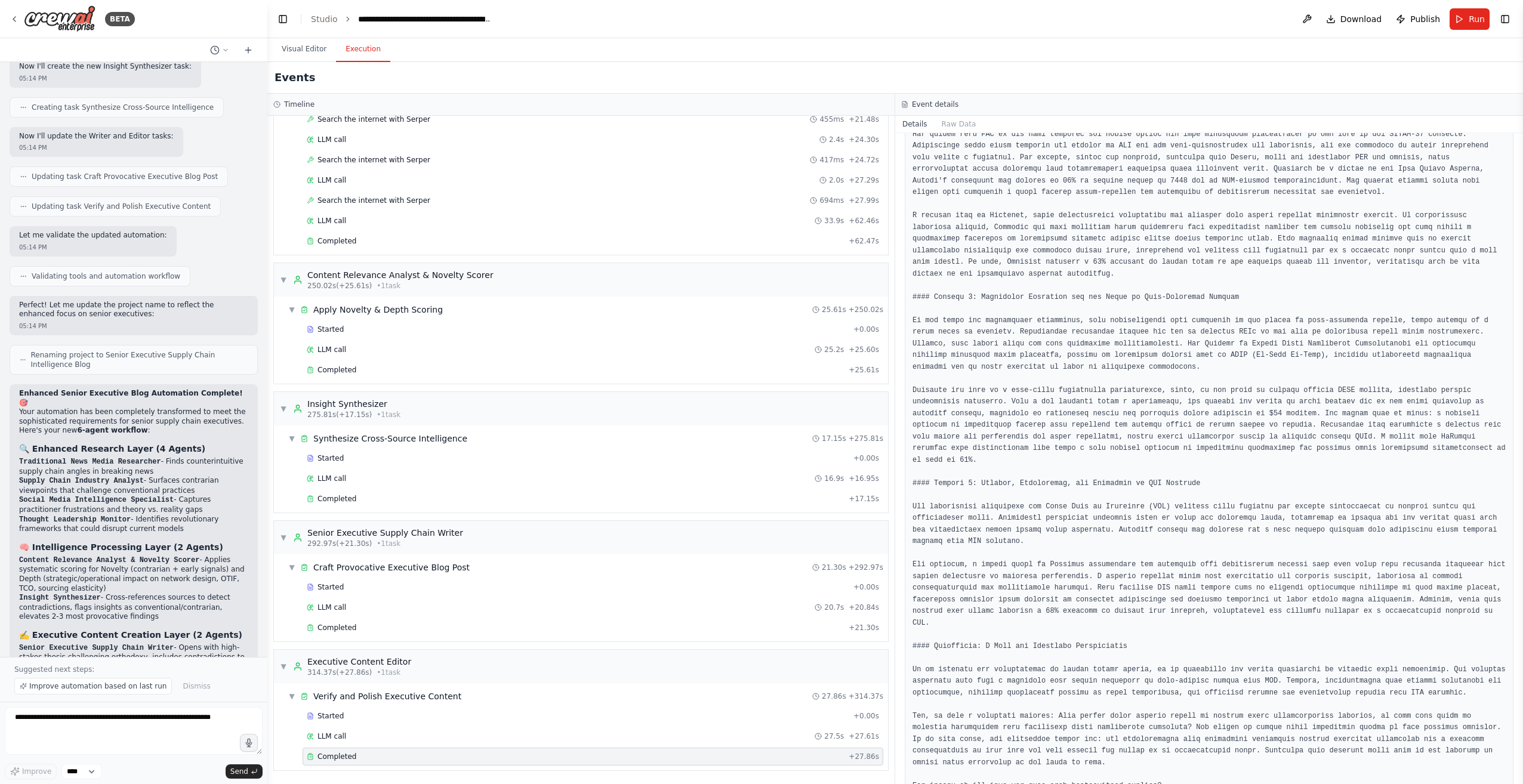
click at [334, 757] on span "Completed" at bounding box center [337, 756] width 39 height 9
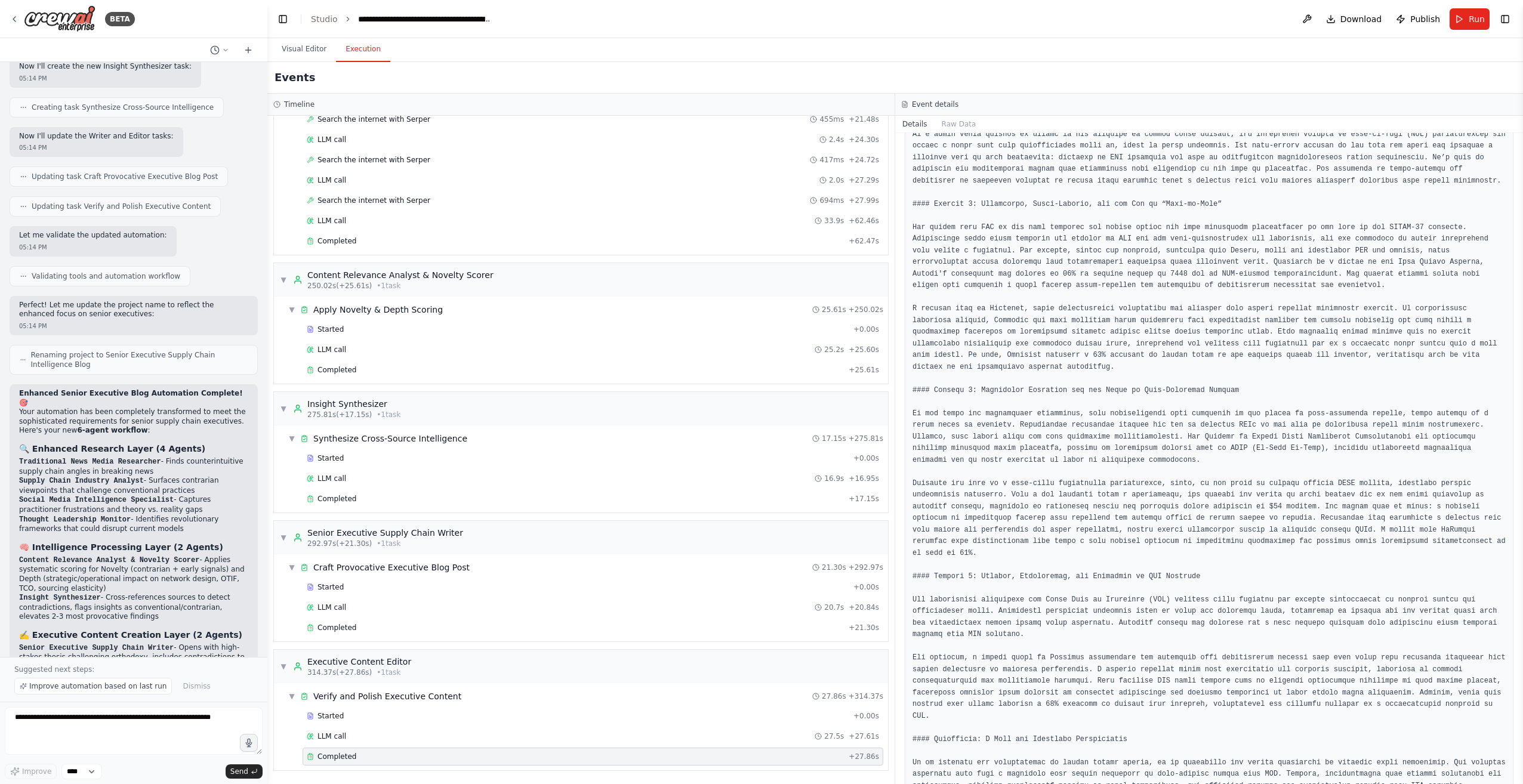
scroll to position [0, 0]
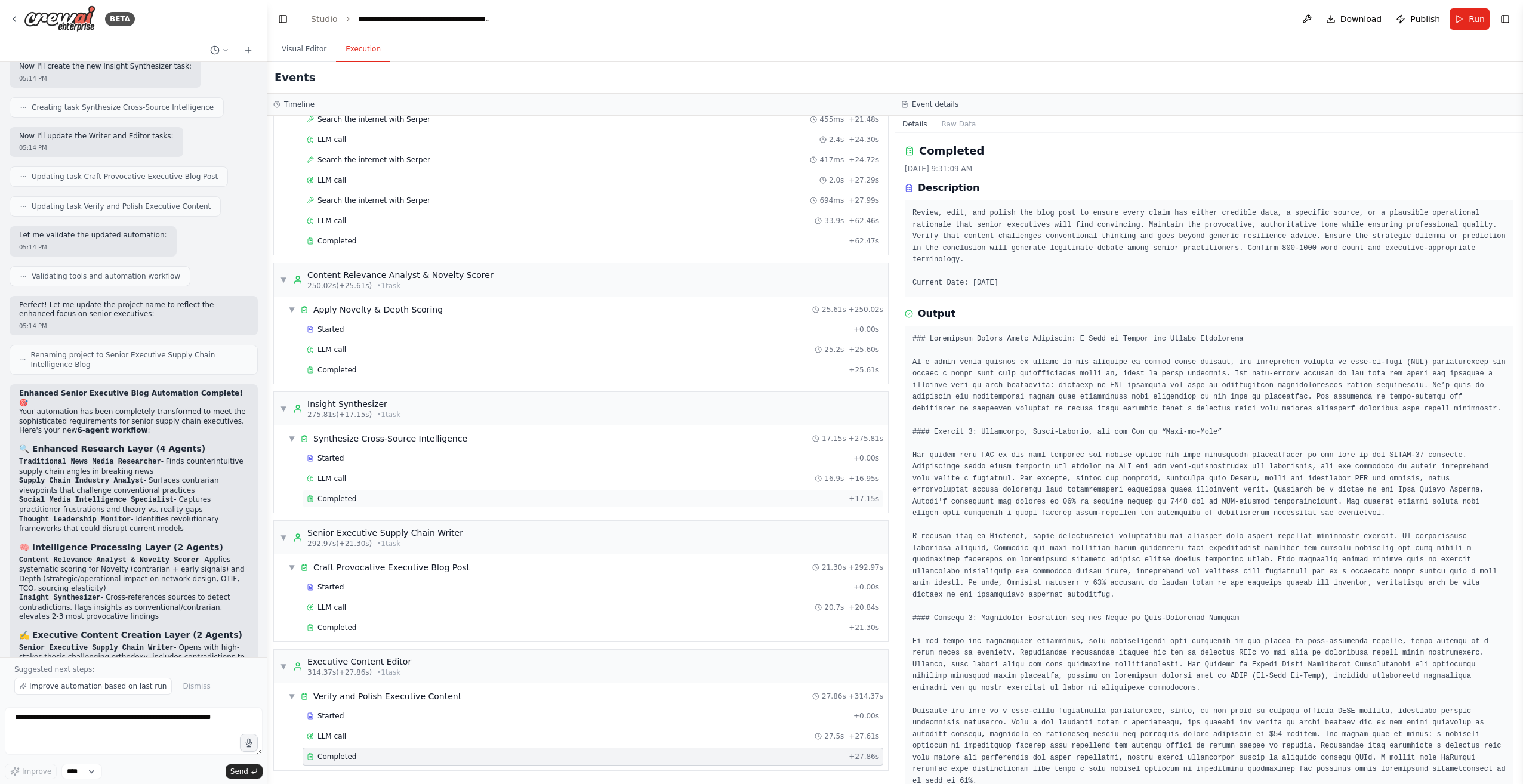
click at [329, 497] on span "Completed" at bounding box center [337, 499] width 39 height 9
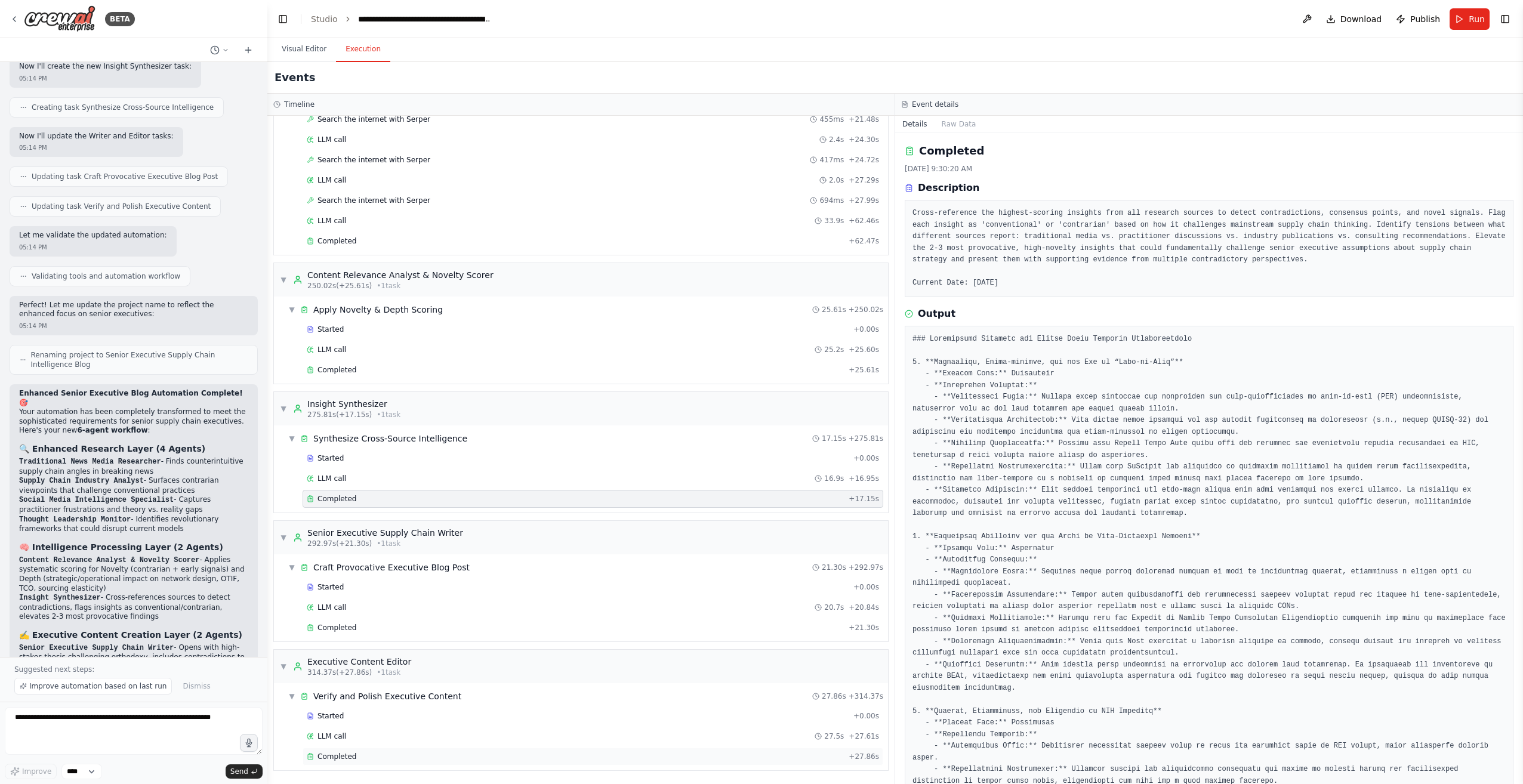
click at [333, 755] on span "Completed" at bounding box center [337, 756] width 39 height 9
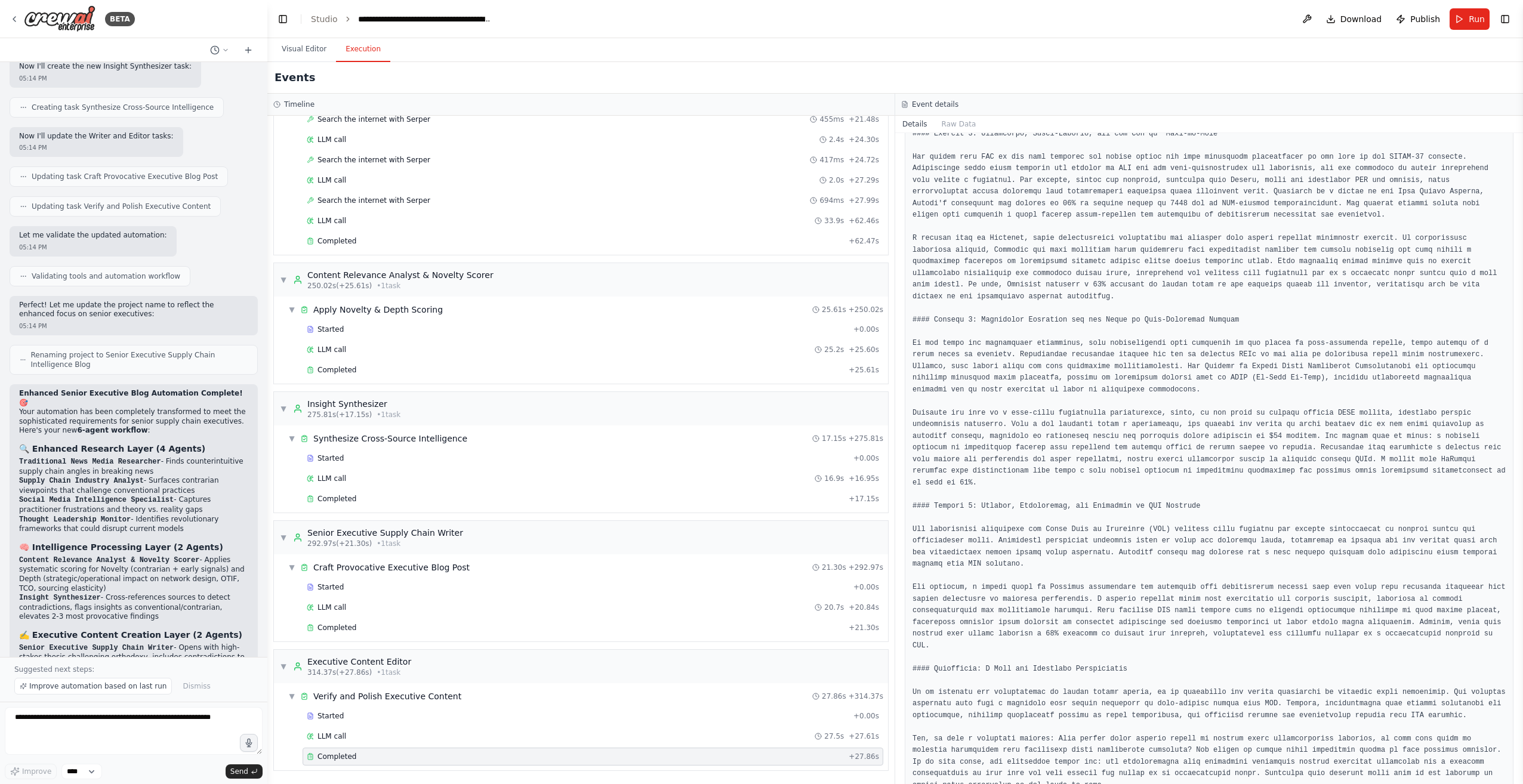
scroll to position [321, 0]
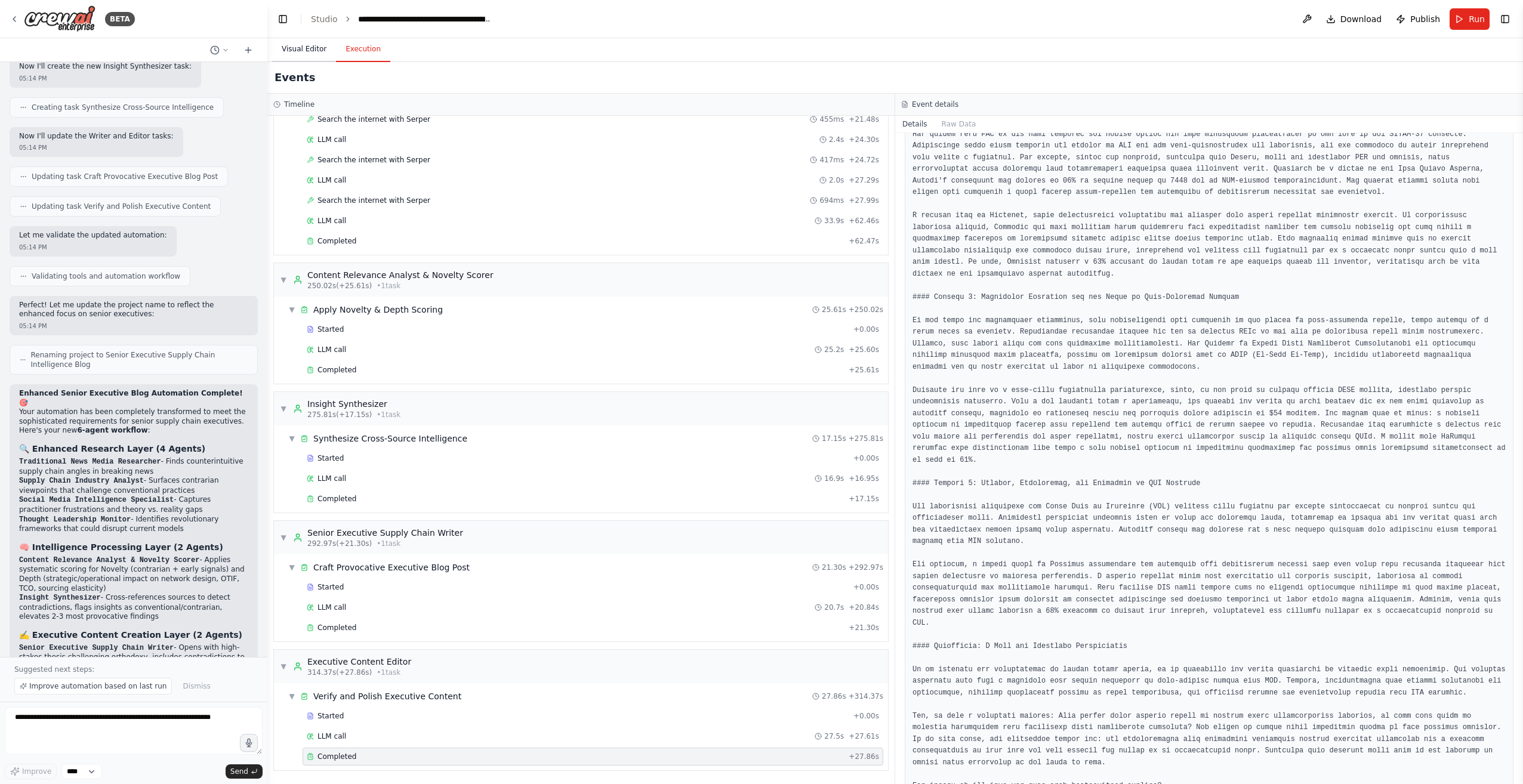
click at [309, 50] on button "Visual Editor" at bounding box center [304, 50] width 64 height 25
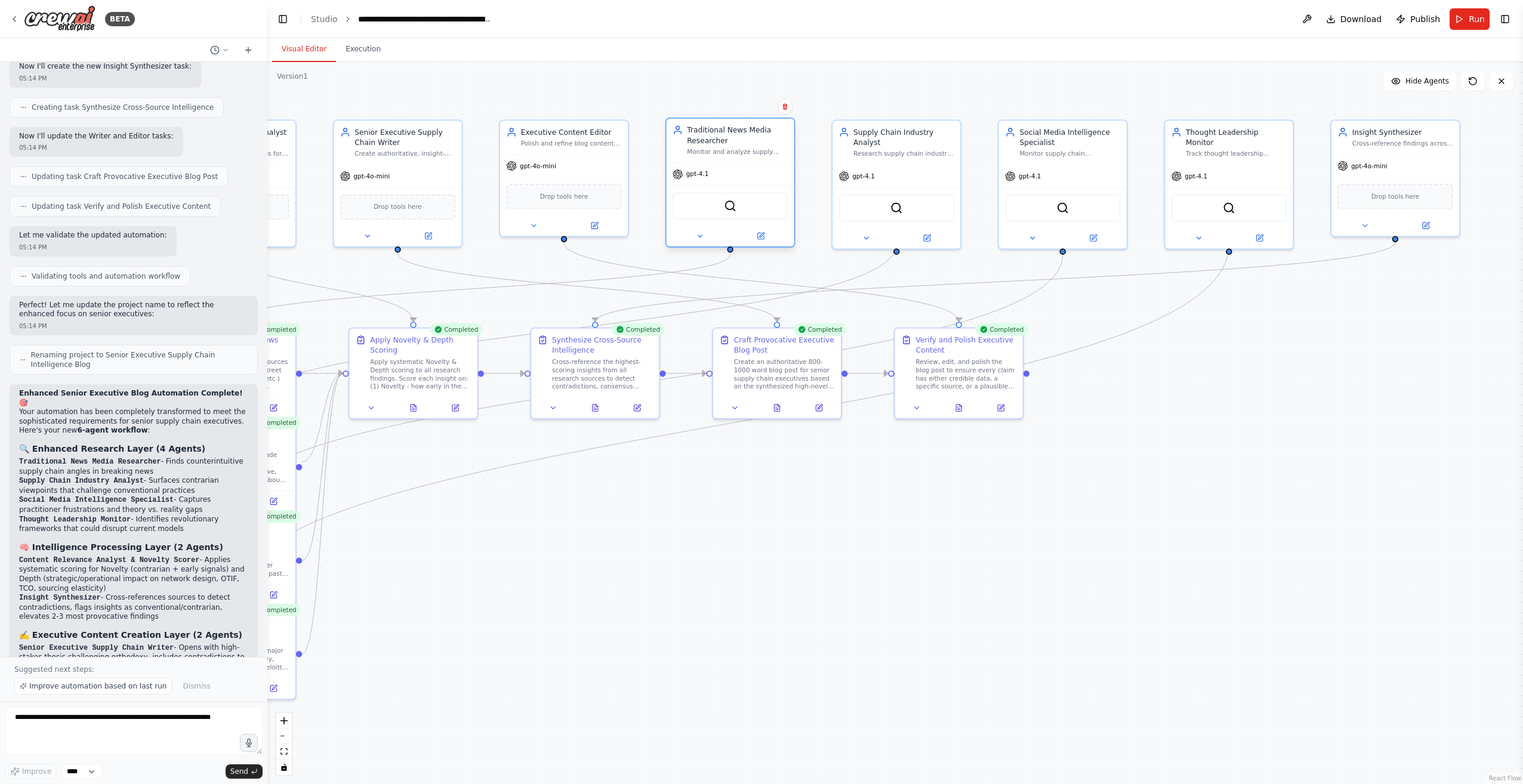
click at [698, 244] on div at bounding box center [730, 236] width 127 height 21
click at [698, 240] on button at bounding box center [700, 236] width 58 height 13
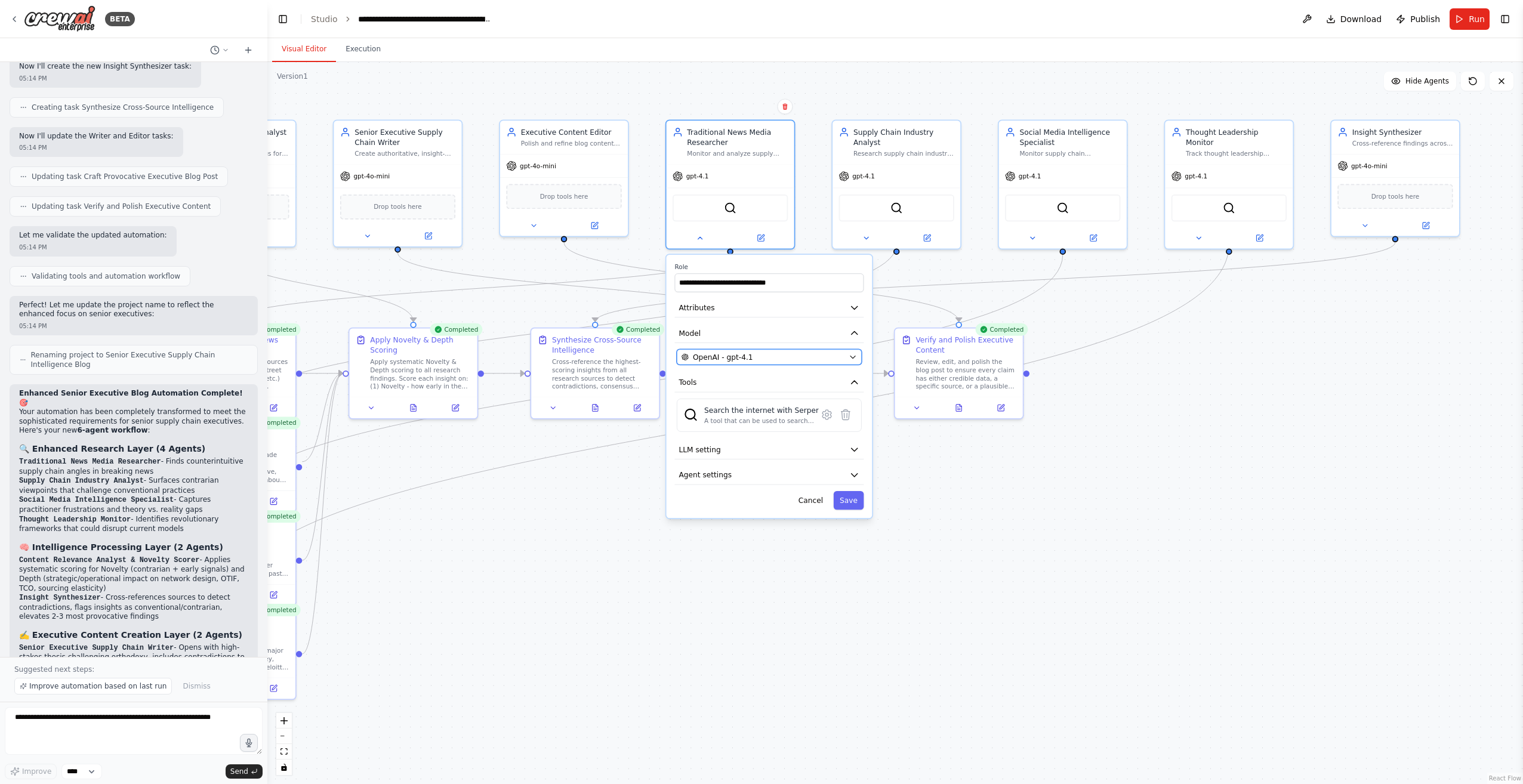
click at [852, 356] on icon "button" at bounding box center [852, 358] width 5 height 3
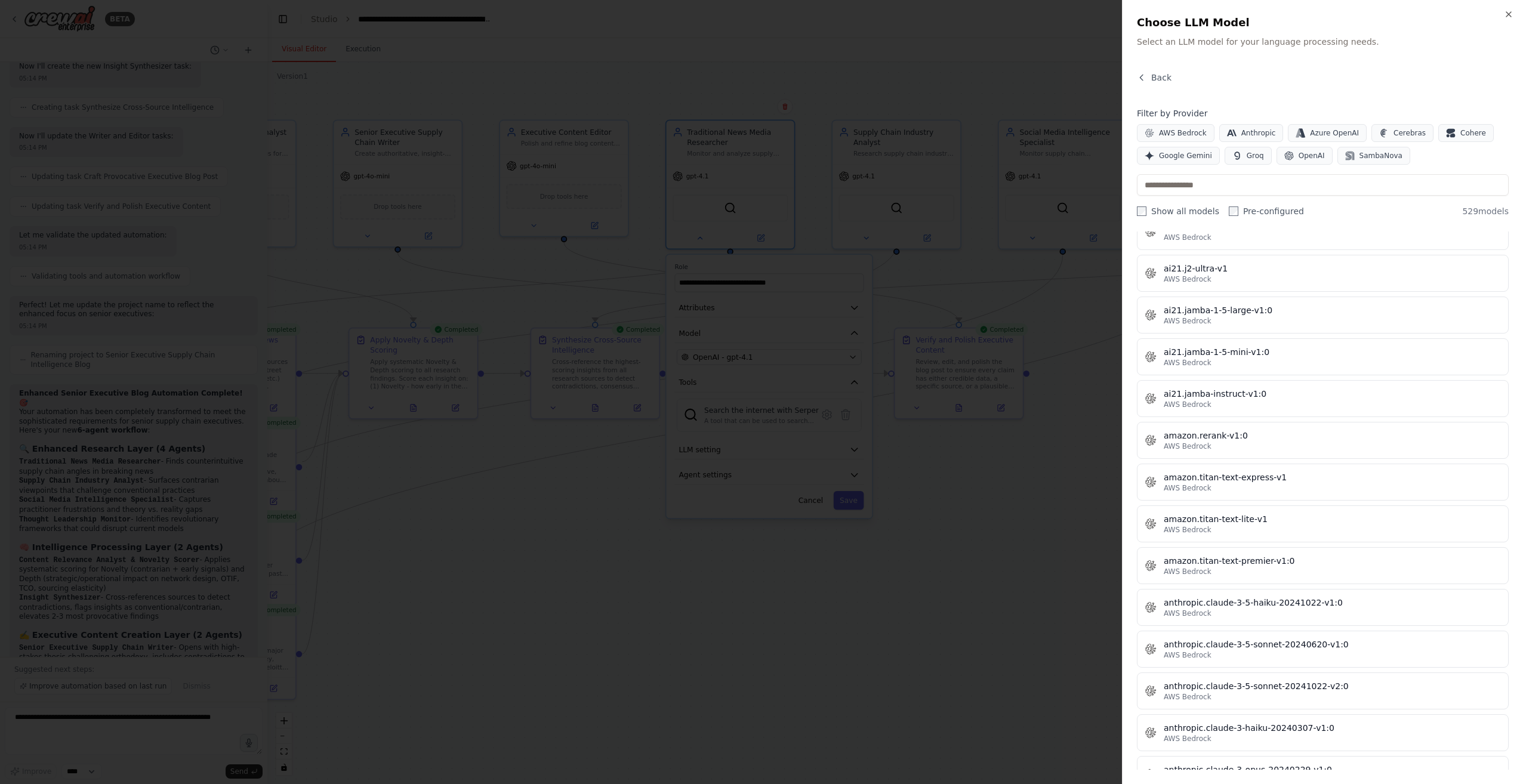
scroll to position [726, 0]
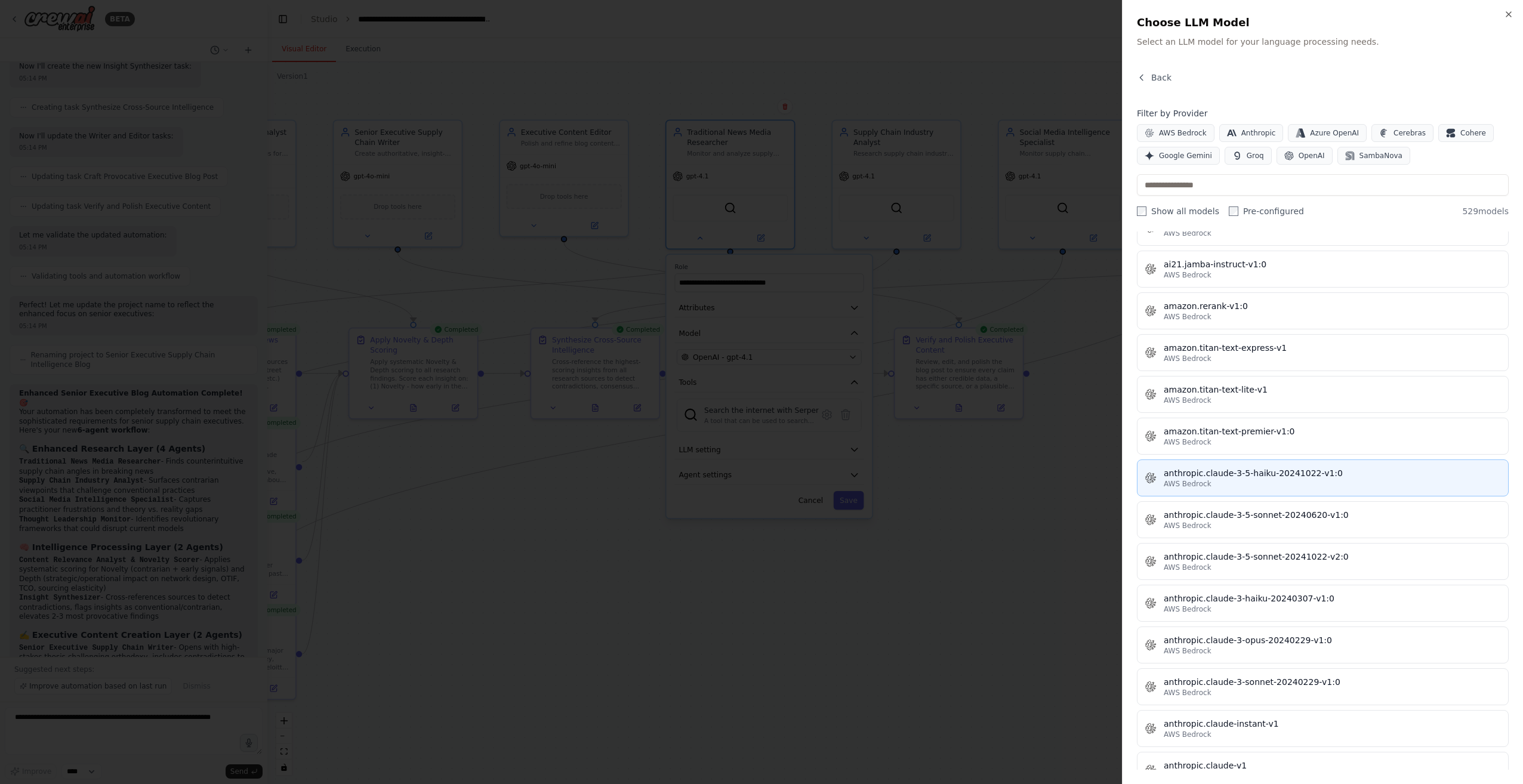
click at [1251, 479] on div "AWS Bedrock" at bounding box center [1332, 484] width 337 height 9
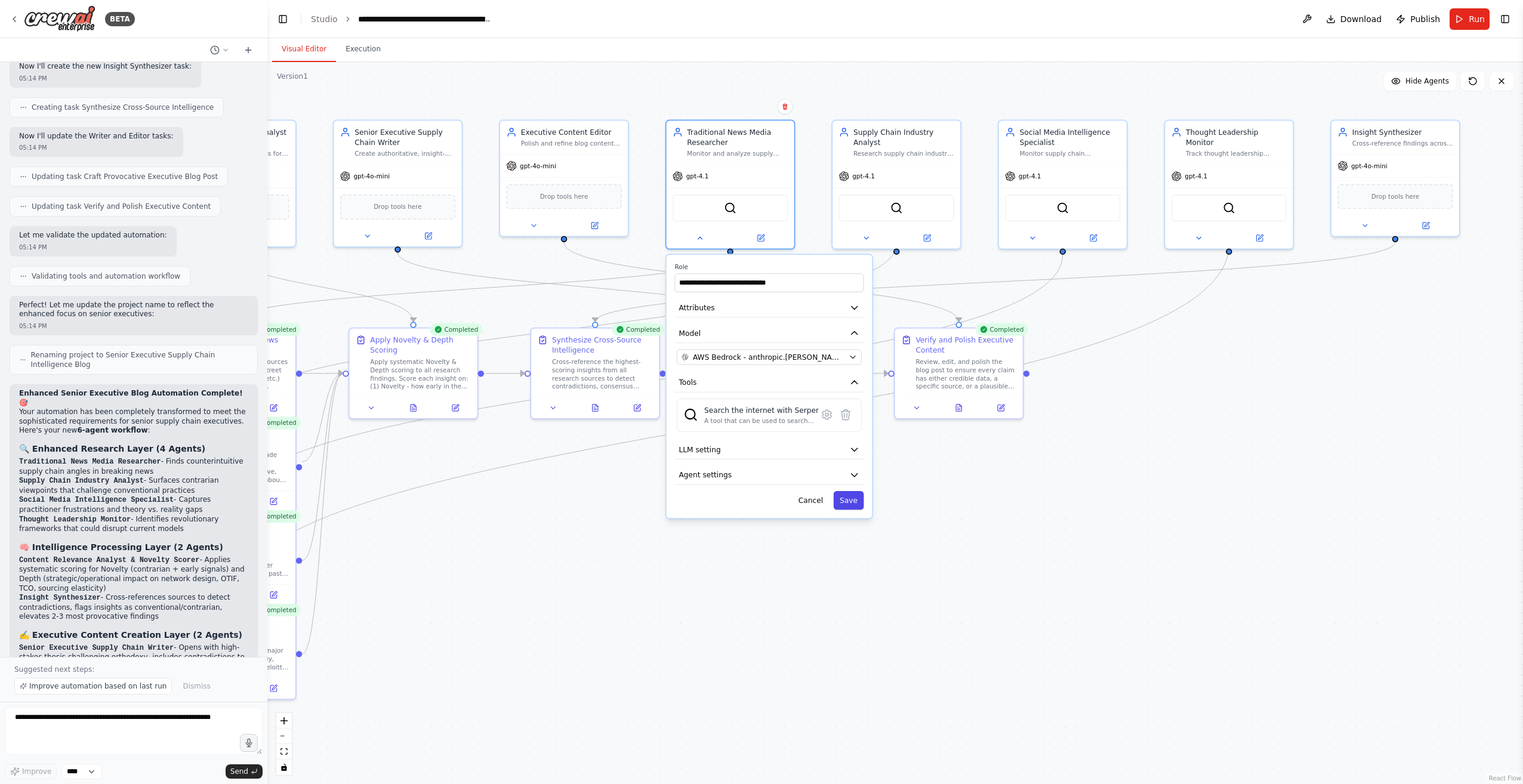
click at [847, 502] on button "Save" at bounding box center [849, 501] width 31 height 19
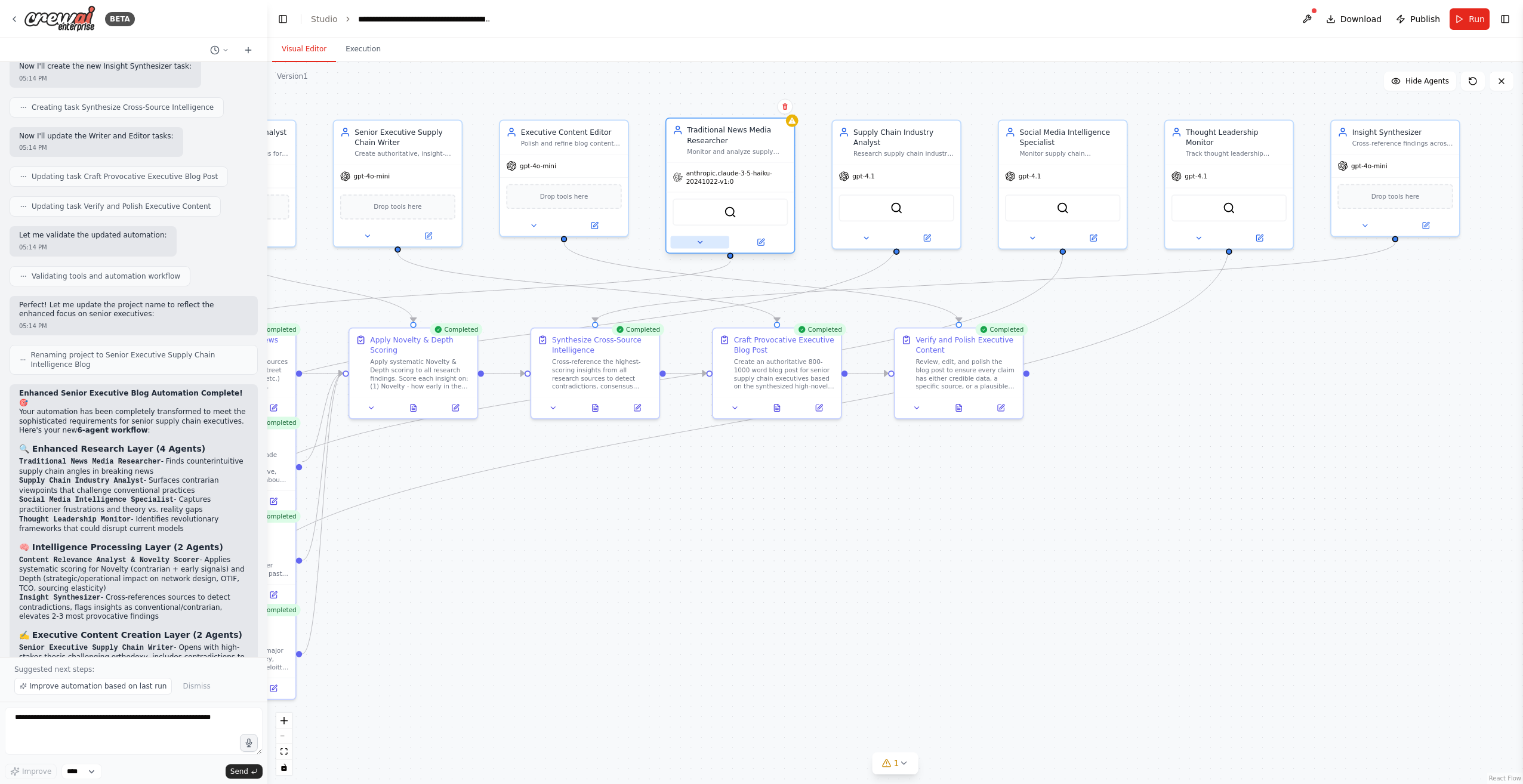
click at [699, 243] on icon at bounding box center [700, 242] width 9 height 9
click at [702, 244] on icon at bounding box center [700, 242] width 9 height 9
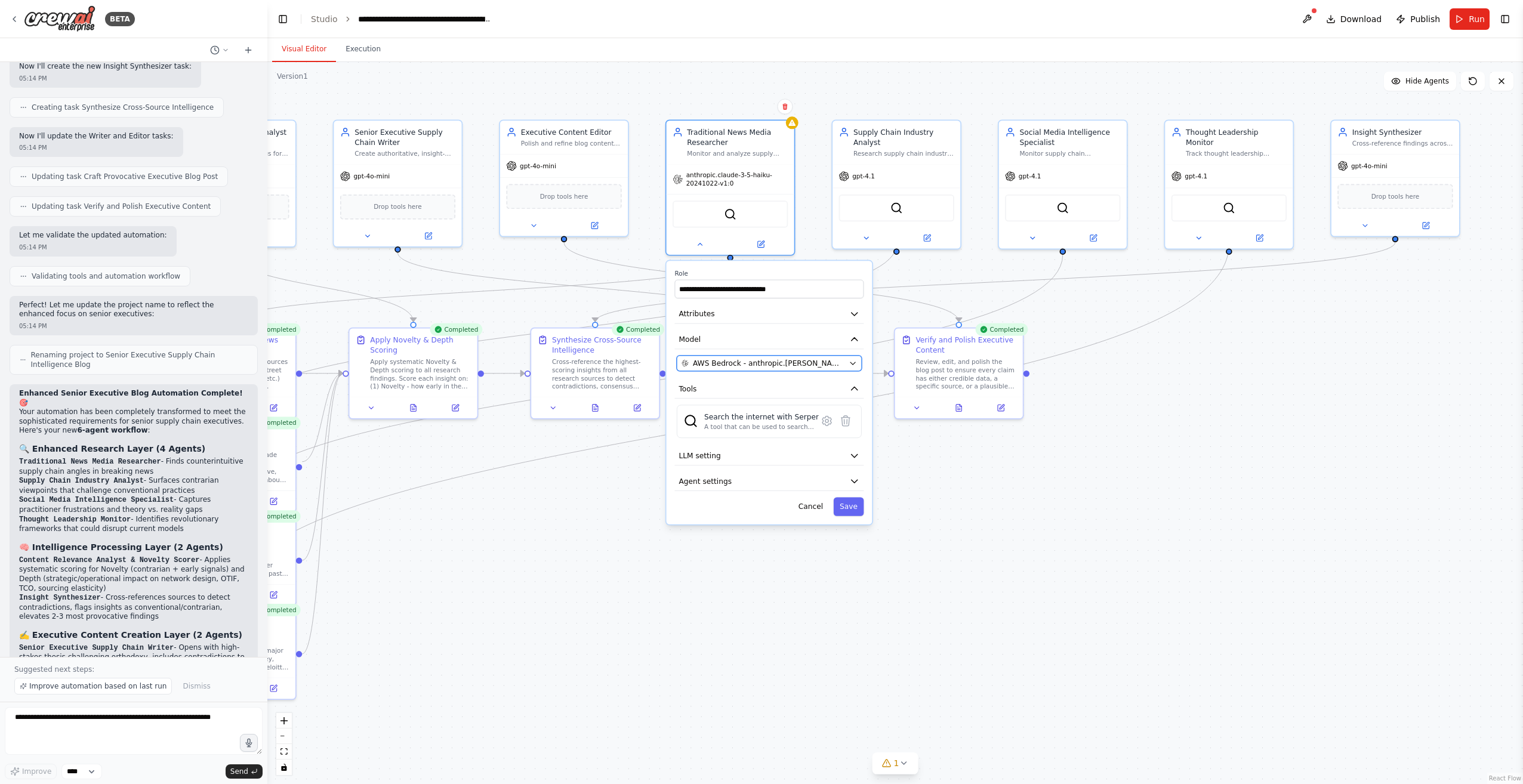
click at [853, 363] on icon "button" at bounding box center [852, 364] width 5 height 3
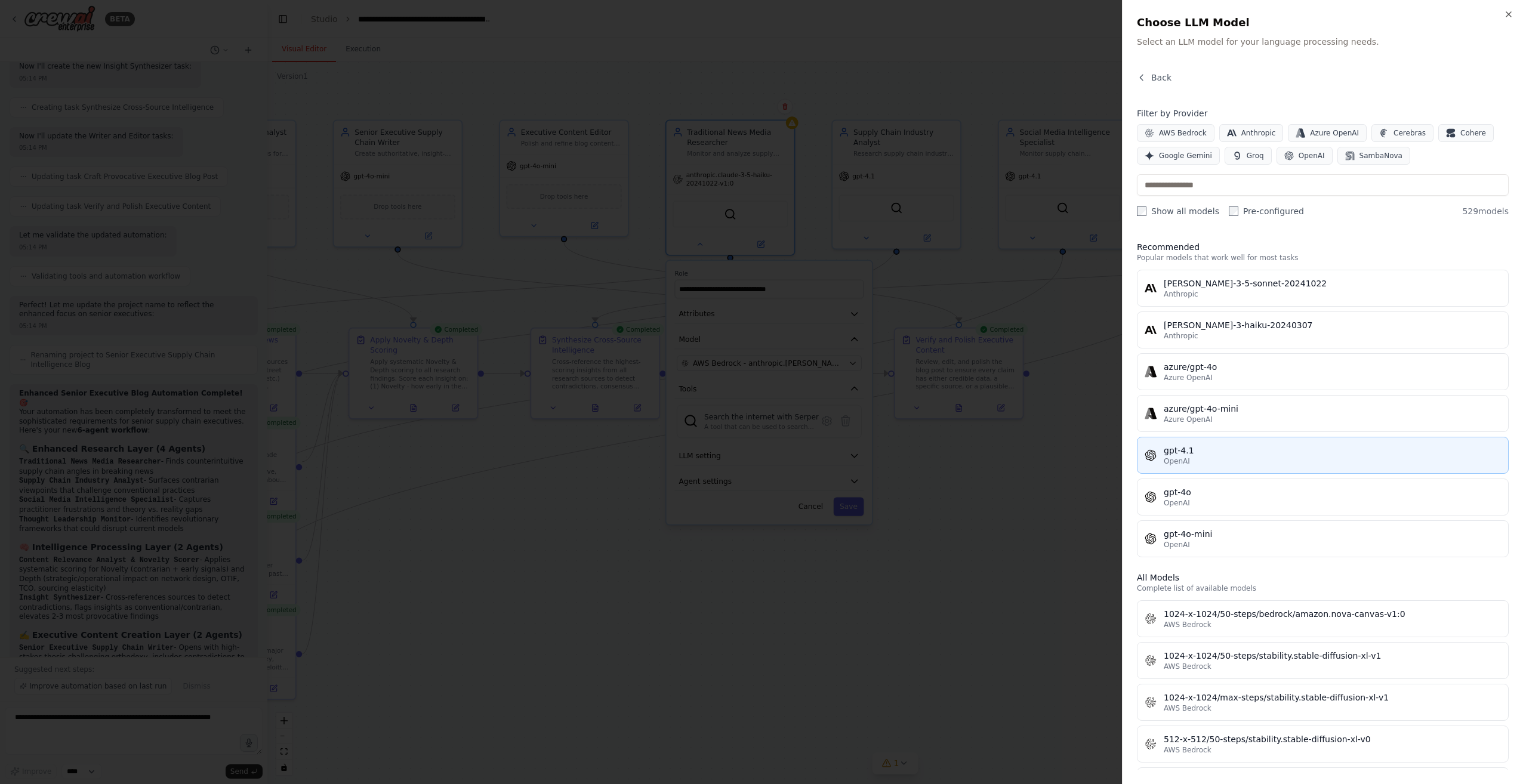
click at [1247, 449] on div "gpt-4.1" at bounding box center [1332, 451] width 337 height 12
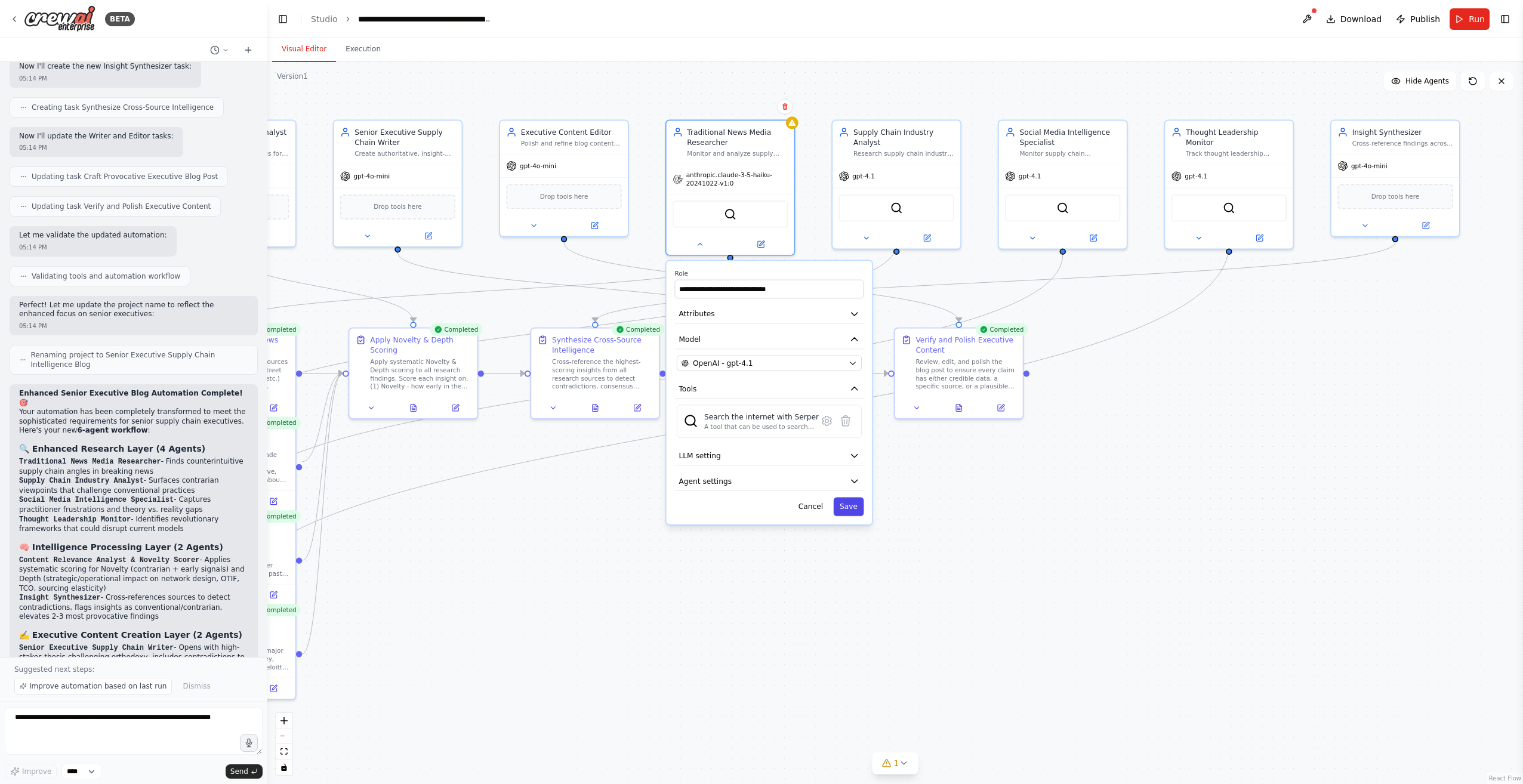
click at [850, 507] on button "Save" at bounding box center [849, 507] width 31 height 19
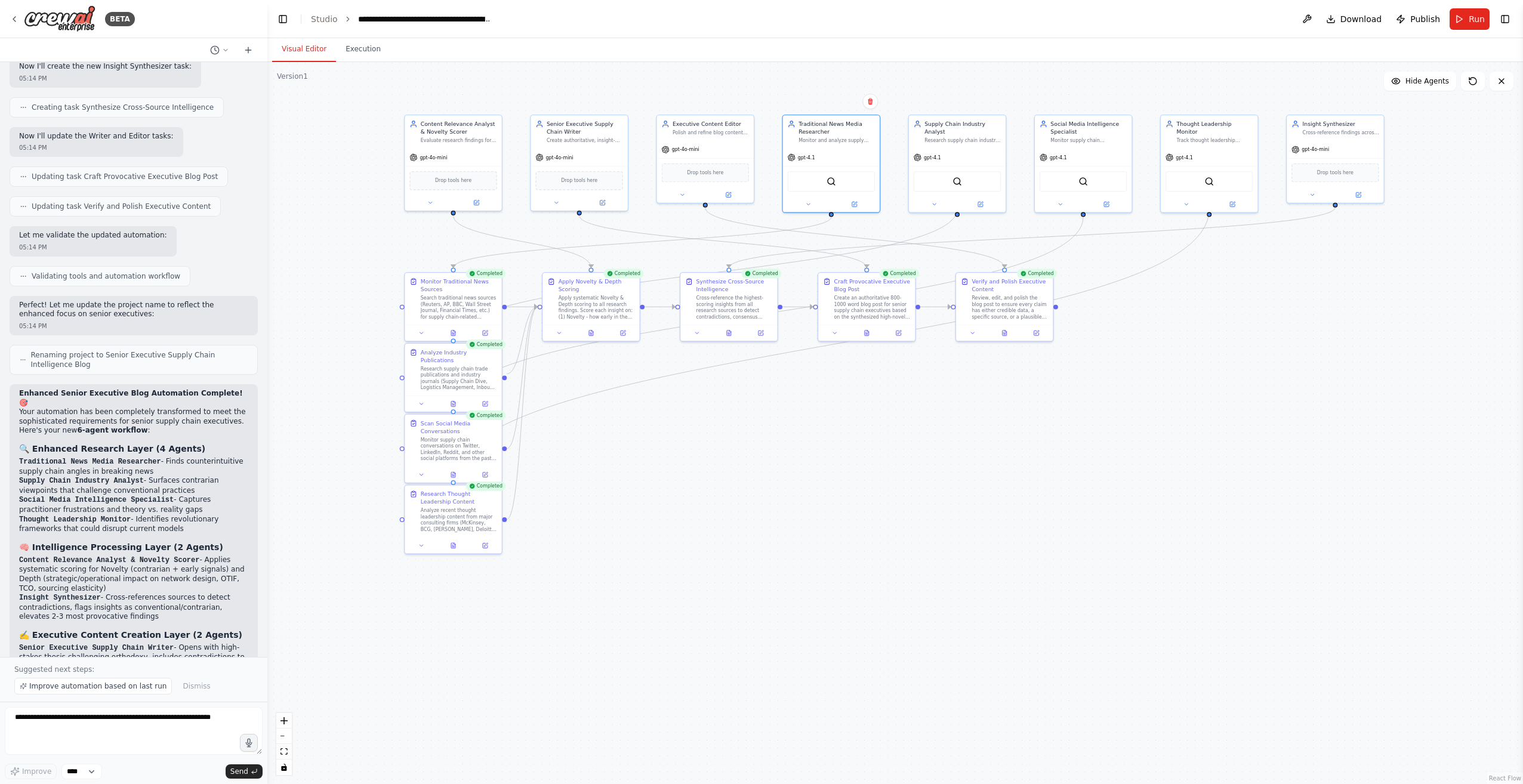
drag, startPoint x: 586, startPoint y: 560, endPoint x: 732, endPoint y: 465, distance: 174.2
click at [732, 465] on div ".deletable-edge-delete-btn { width: 20px; height: 20px; border: 0px solid #ffff…" at bounding box center [895, 422] width 1255 height 722
click at [783, 462] on div ".deletable-edge-delete-btn { width: 20px; height: 20px; border: 0px solid #ffff…" at bounding box center [895, 422] width 1255 height 722
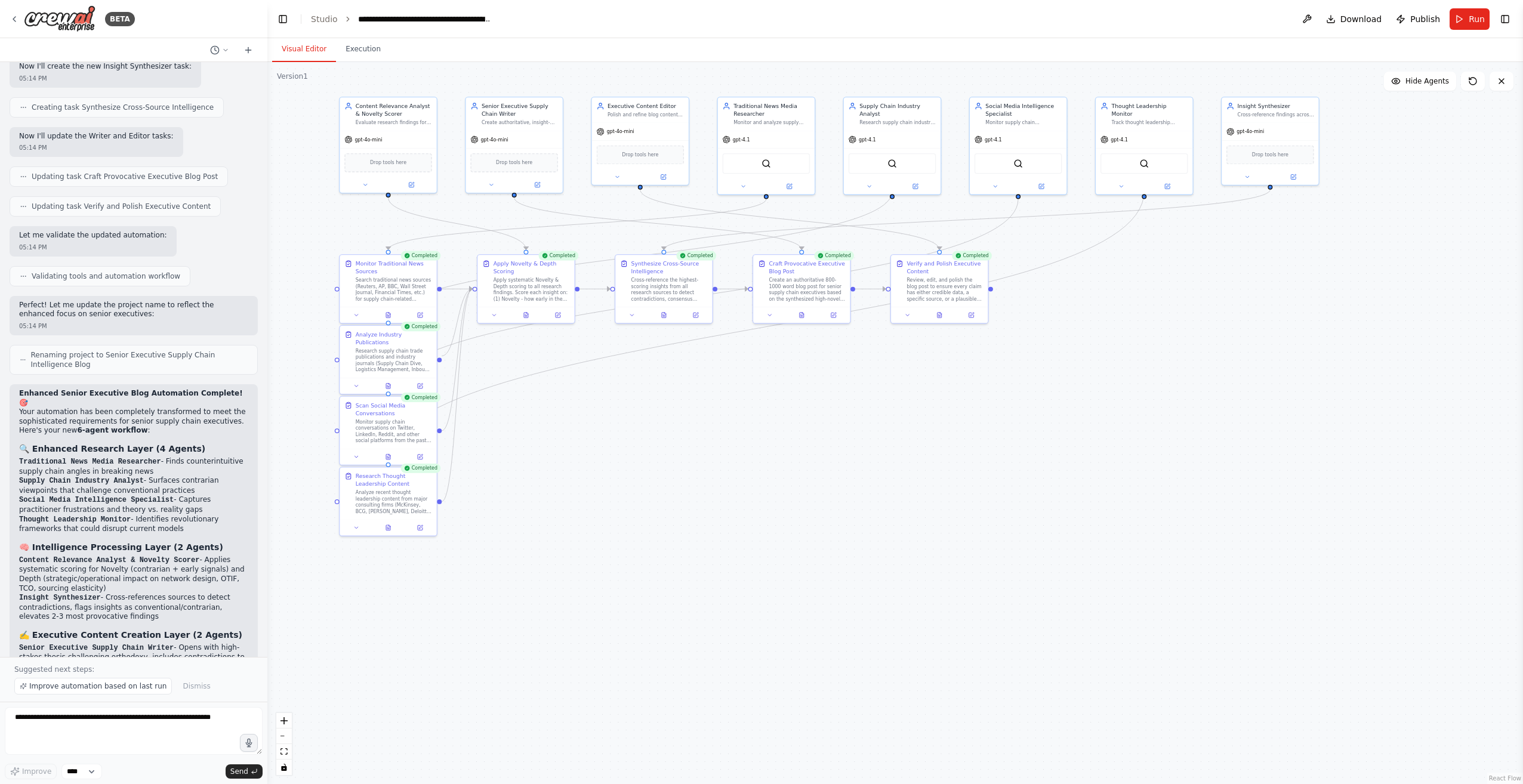
drag, startPoint x: 746, startPoint y: 510, endPoint x: 681, endPoint y: 493, distance: 67.2
click at [681, 493] on div ".deletable-edge-delete-btn { width: 20px; height: 20px; border: 0px solid #ffff…" at bounding box center [895, 422] width 1255 height 722
